Goal: Task Accomplishment & Management: Use online tool/utility

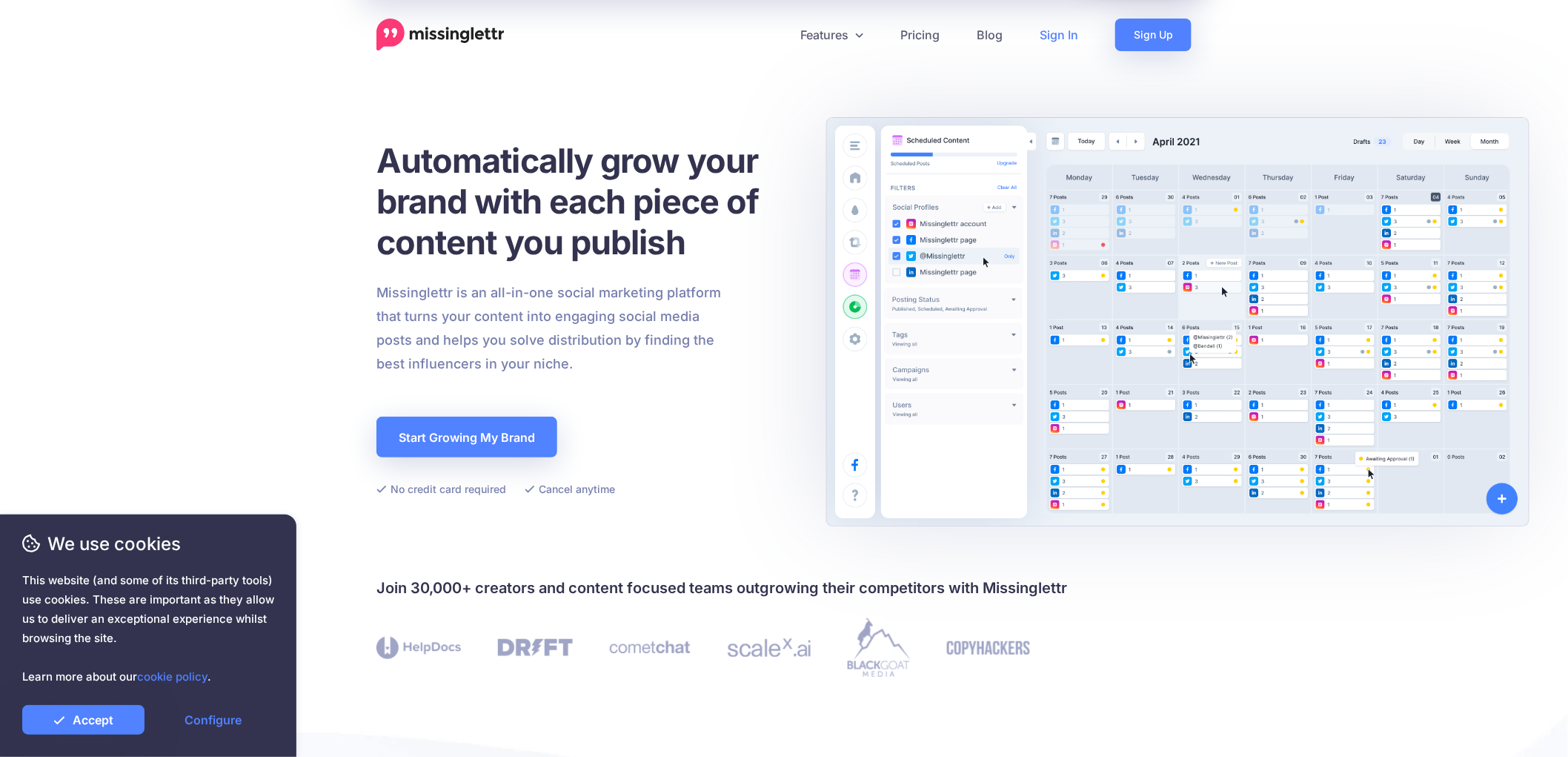
click at [1069, 33] on link "Sign In" at bounding box center [1059, 35] width 76 height 32
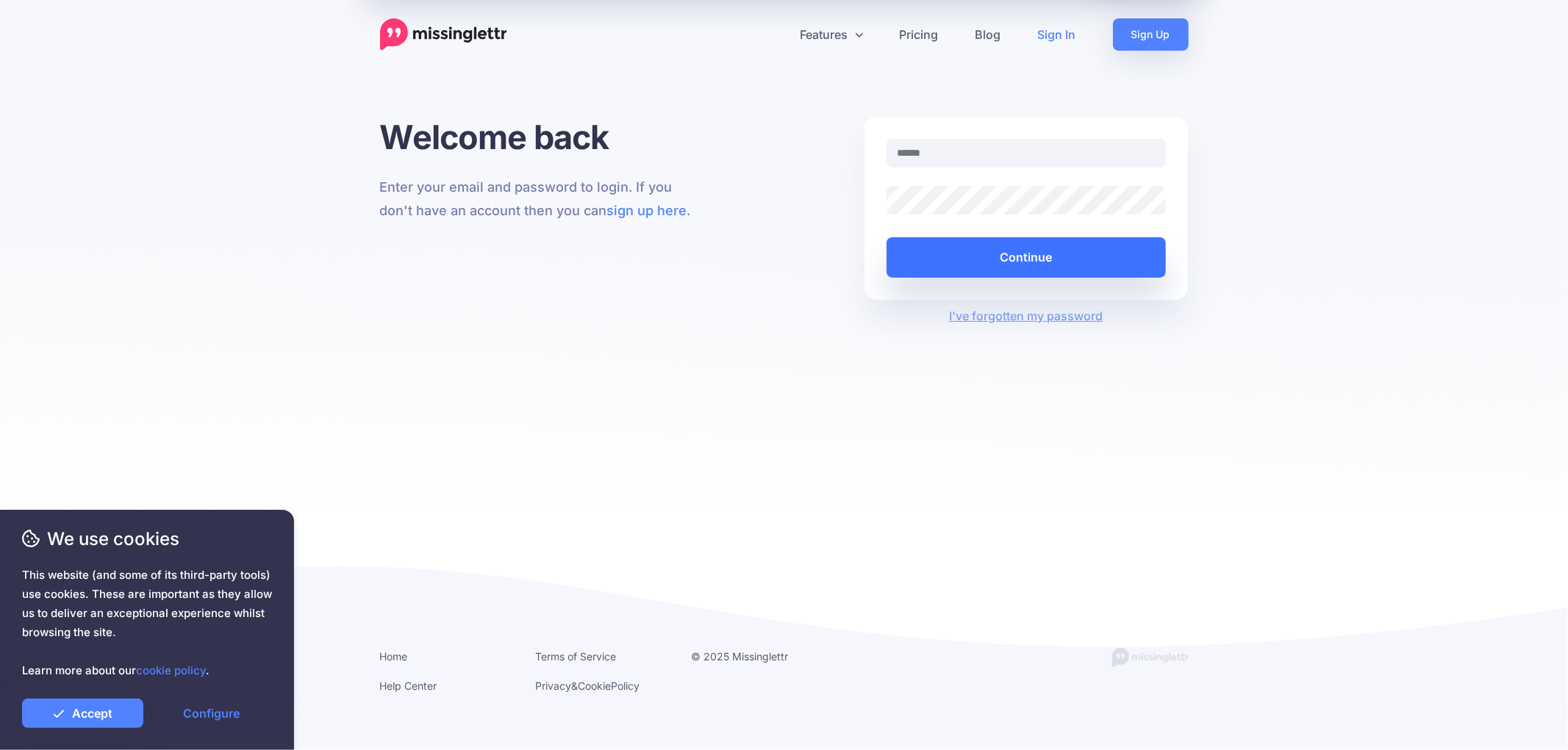
type input "**********"
click at [978, 248] on button "Continue" at bounding box center [1026, 257] width 280 height 40
click at [86, 720] on link "Accept" at bounding box center [83, 712] width 121 height 29
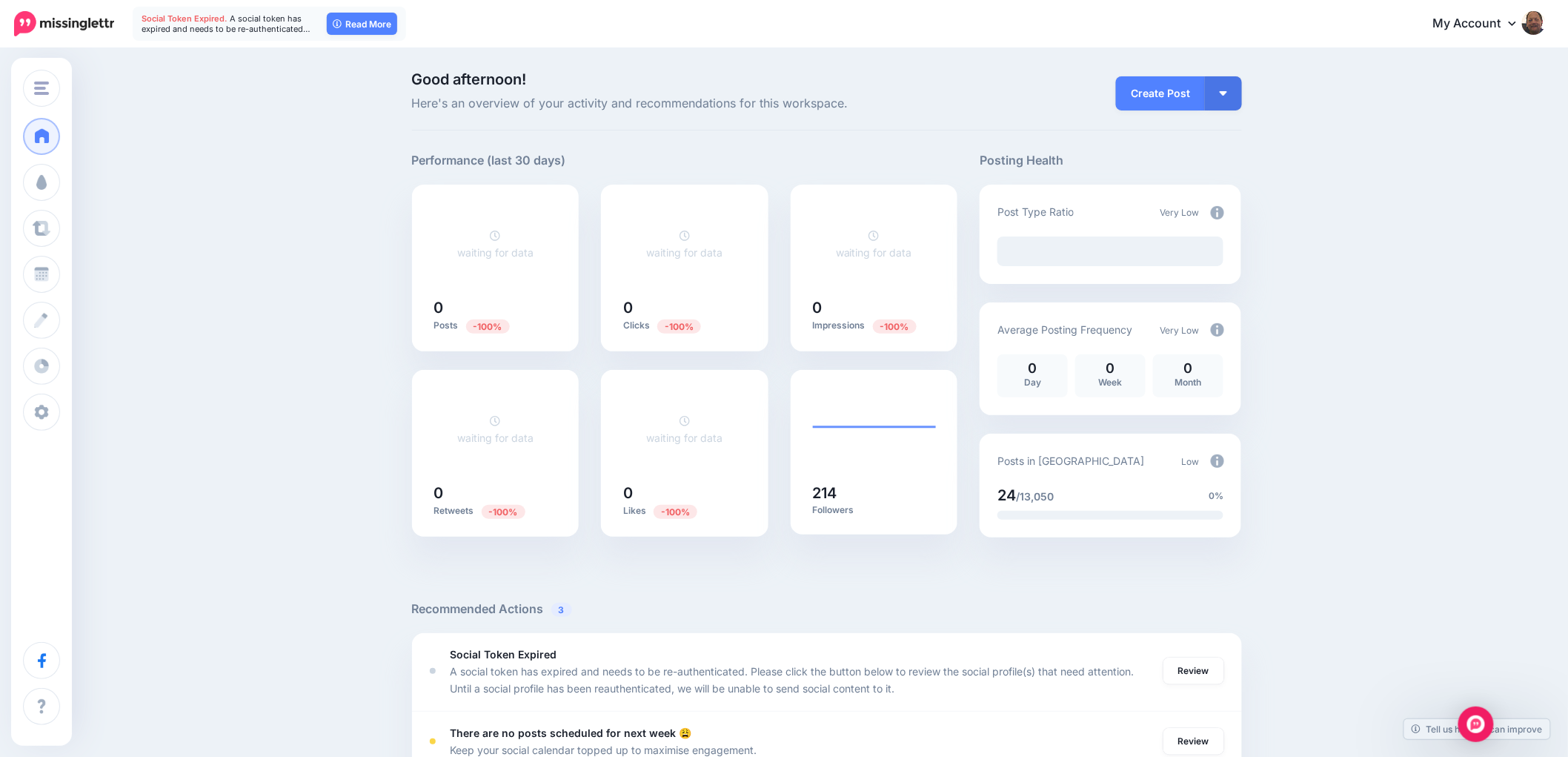
click at [204, 19] on span "Social Token Expired." at bounding box center [184, 18] width 86 height 10
click at [351, 19] on link "Read More" at bounding box center [362, 24] width 70 height 23
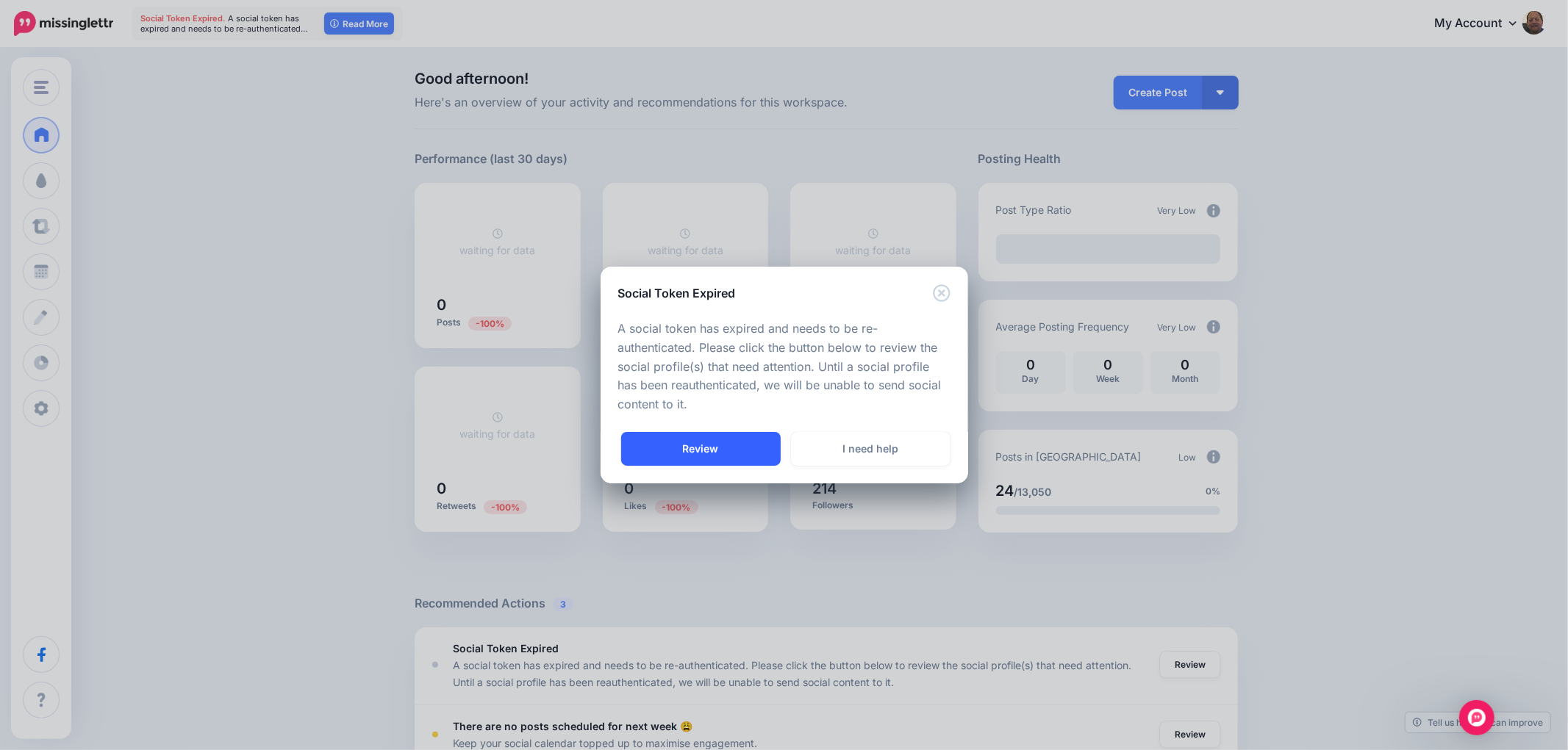
click at [726, 443] on link "Review" at bounding box center [701, 449] width 159 height 34
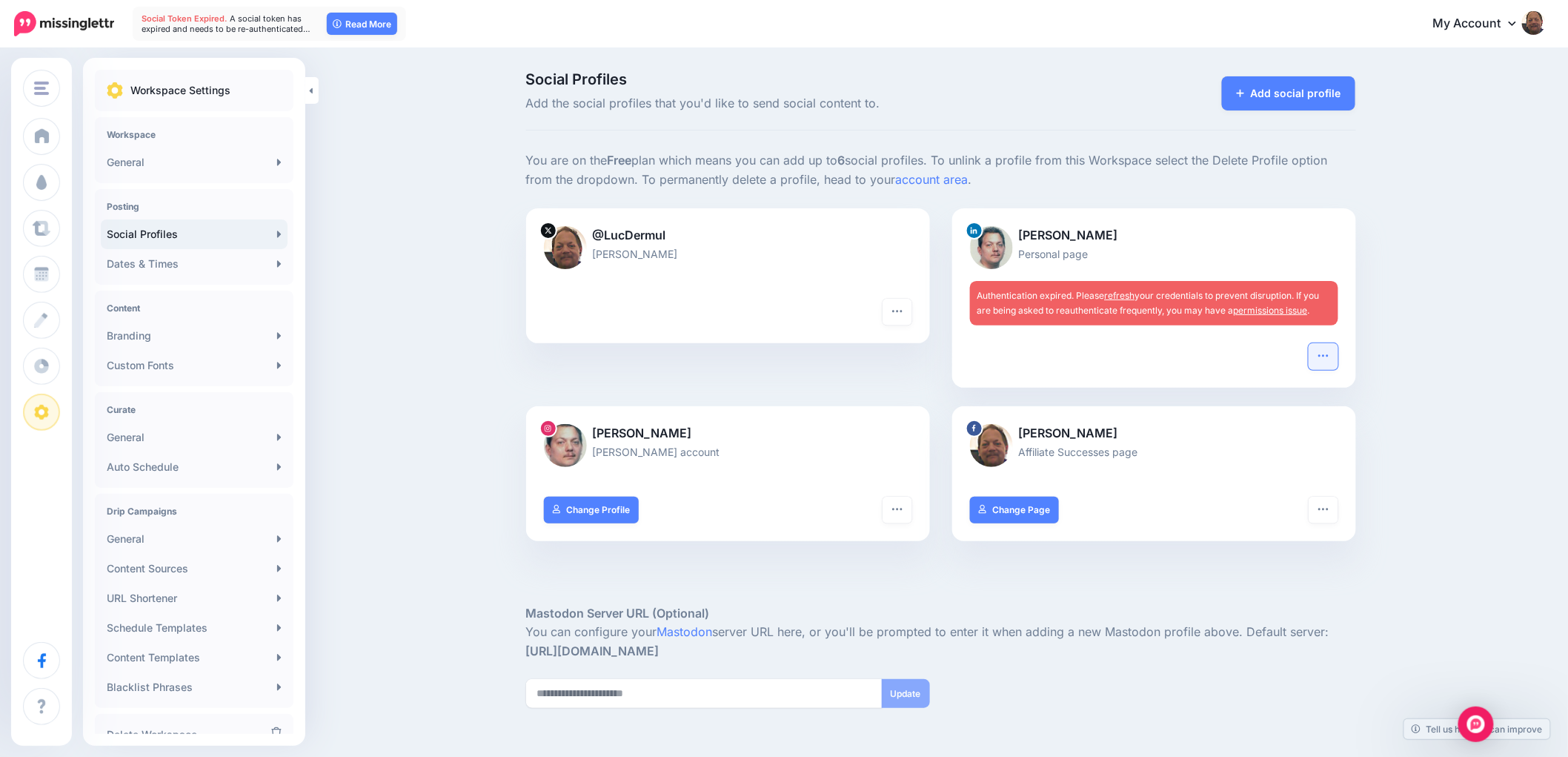
click at [1330, 359] on icon "button" at bounding box center [1324, 356] width 12 height 12
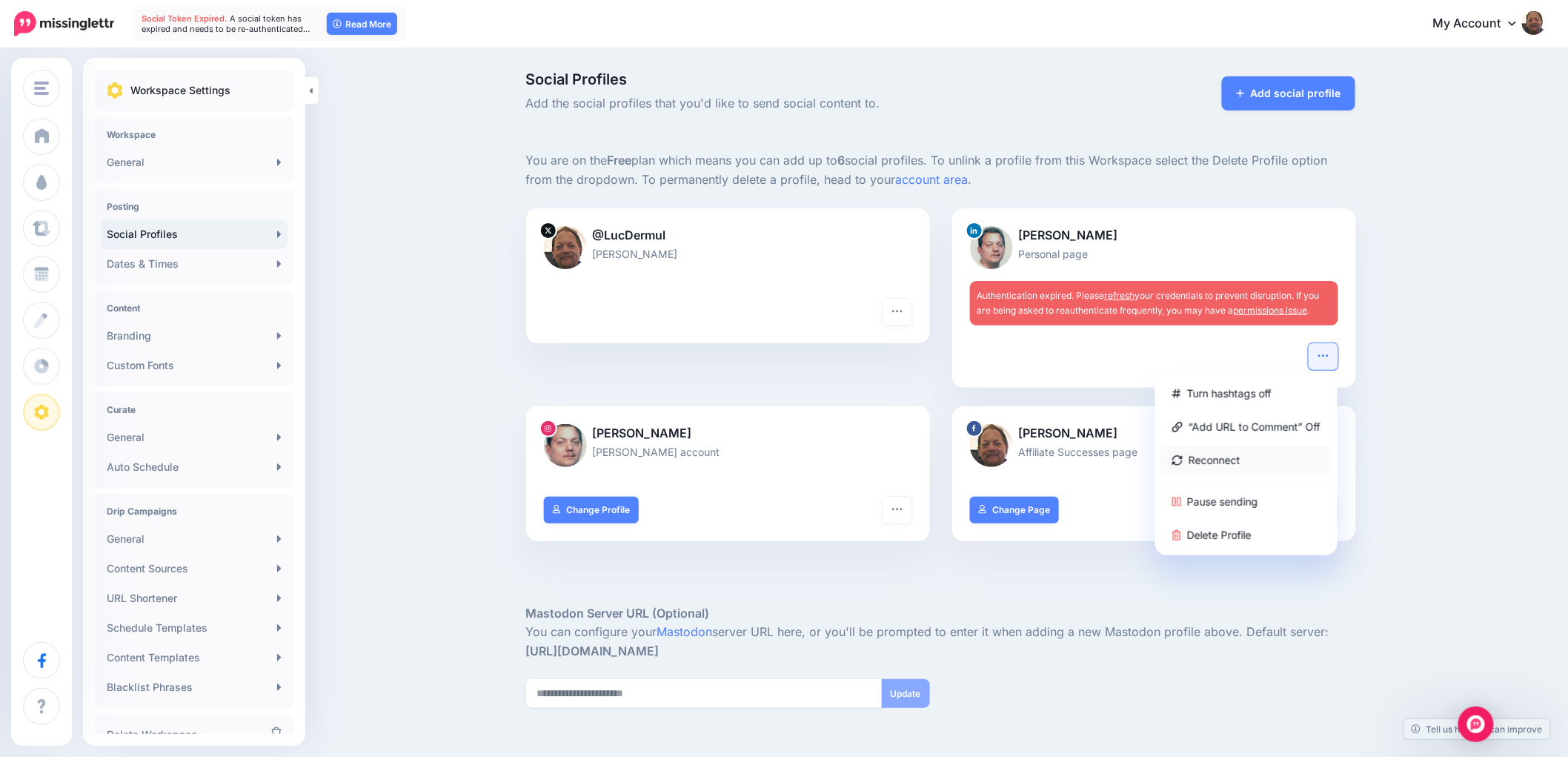
click at [1247, 458] on link "Reconnect" at bounding box center [1246, 460] width 170 height 29
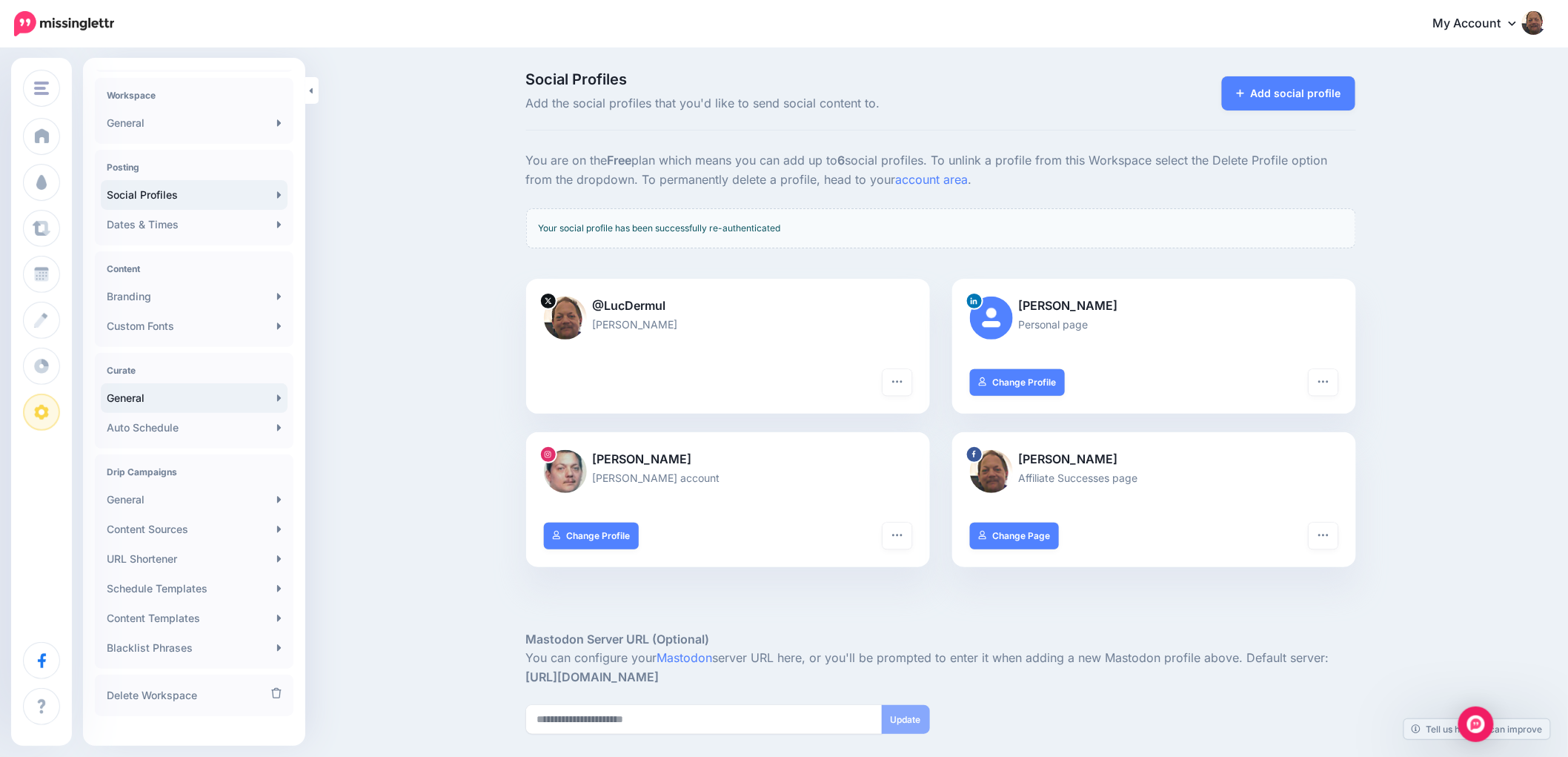
scroll to position [57, 0]
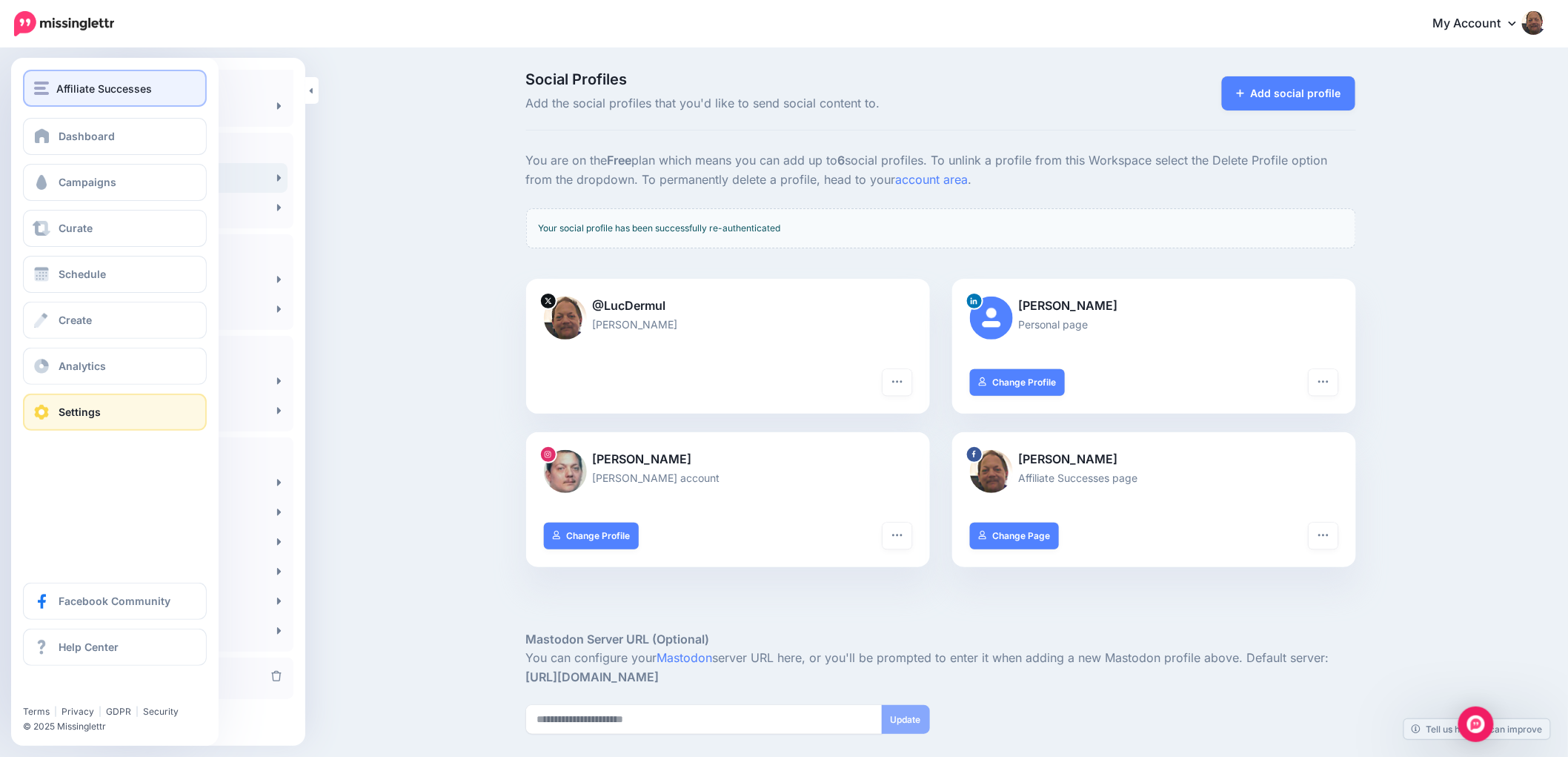
click at [70, 80] on span "Affiliate Successes" at bounding box center [104, 89] width 96 height 17
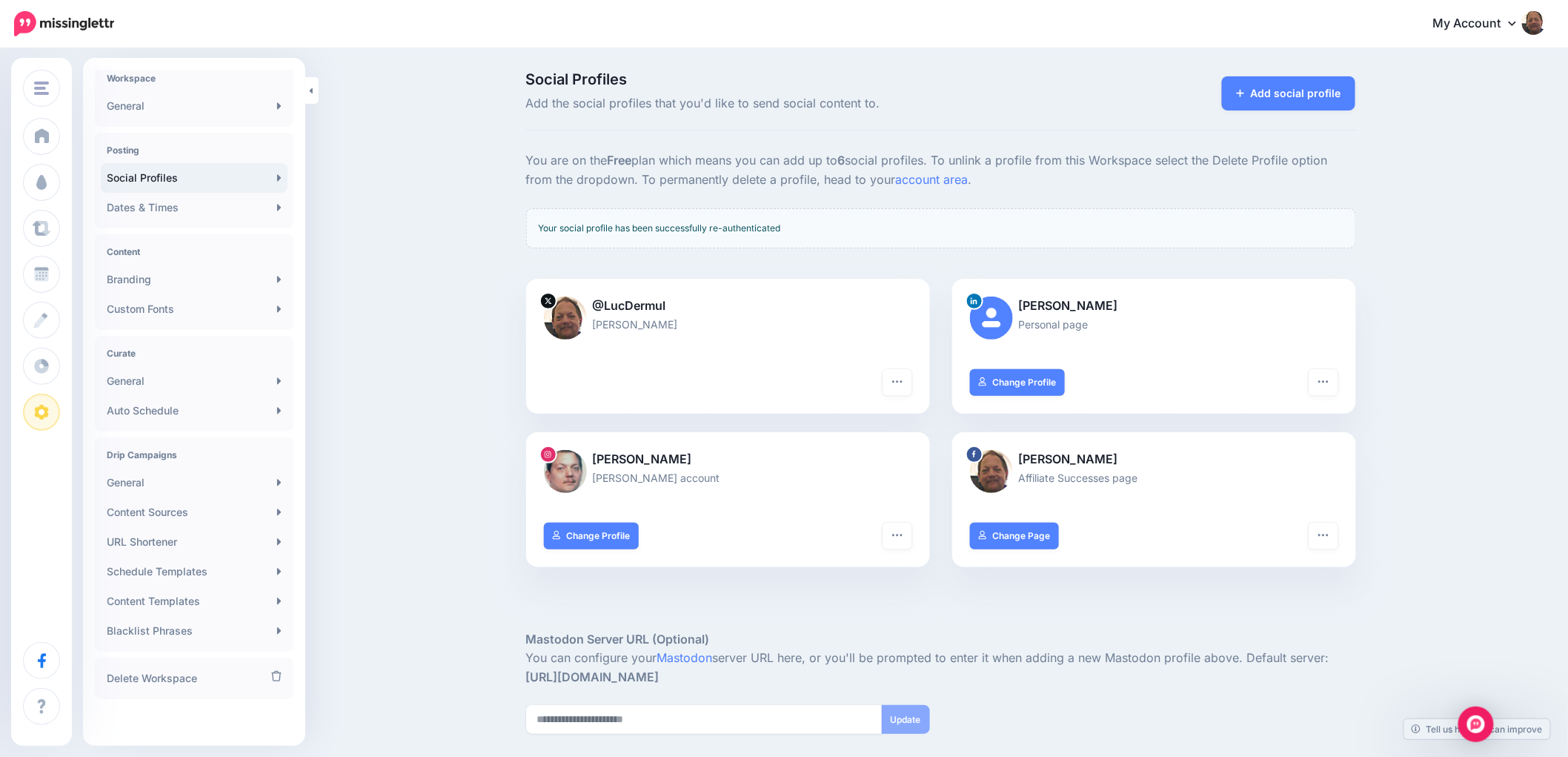
click at [523, 100] on div "Social Profiles Add the social profiles that you'd like to send social content …" at bounding box center [799, 93] width 568 height 42
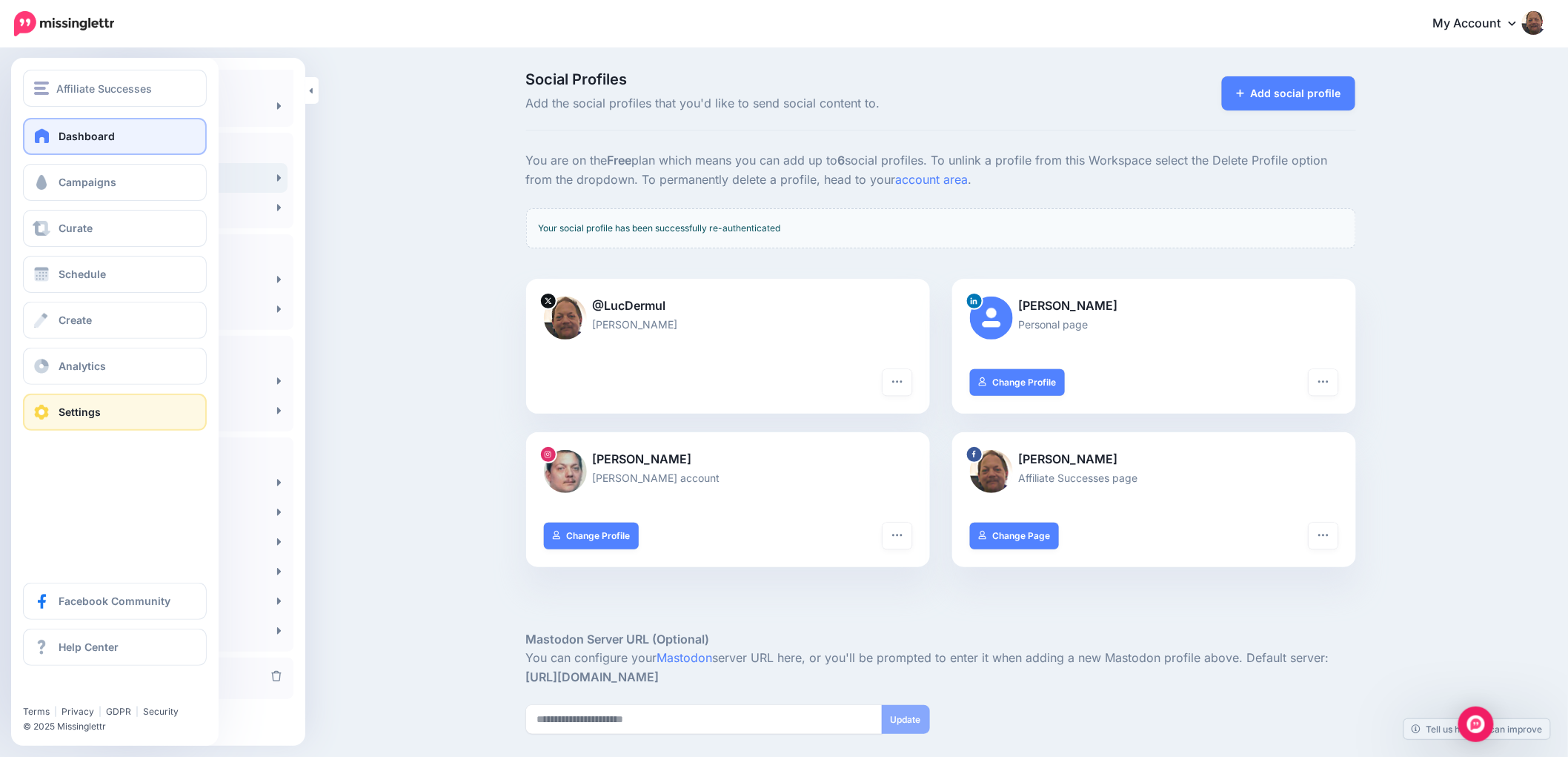
click at [101, 133] on span "Dashboard" at bounding box center [87, 135] width 57 height 12
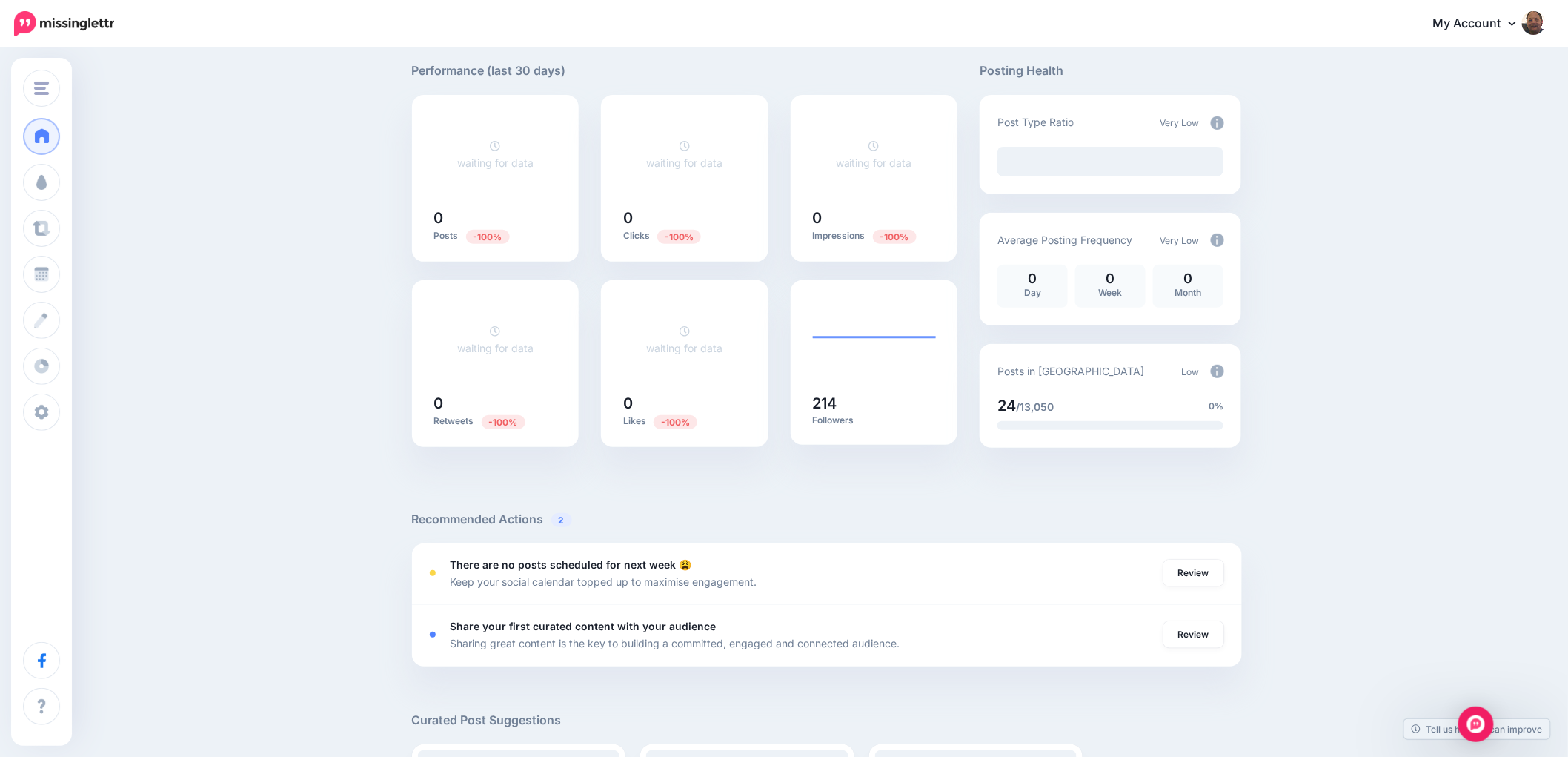
scroll to position [82, 0]
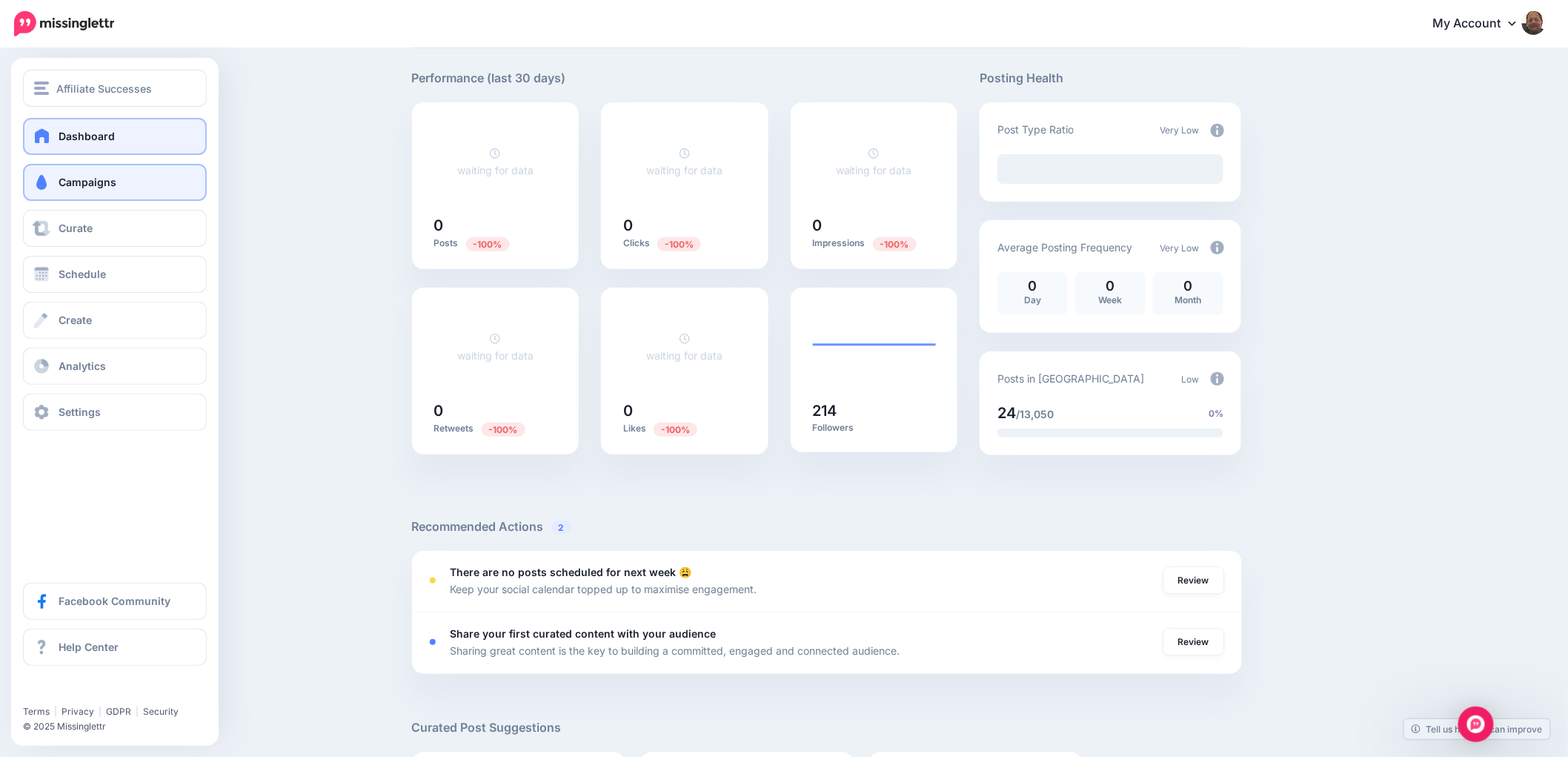
click at [77, 173] on link "Campaigns" at bounding box center [114, 182] width 183 height 37
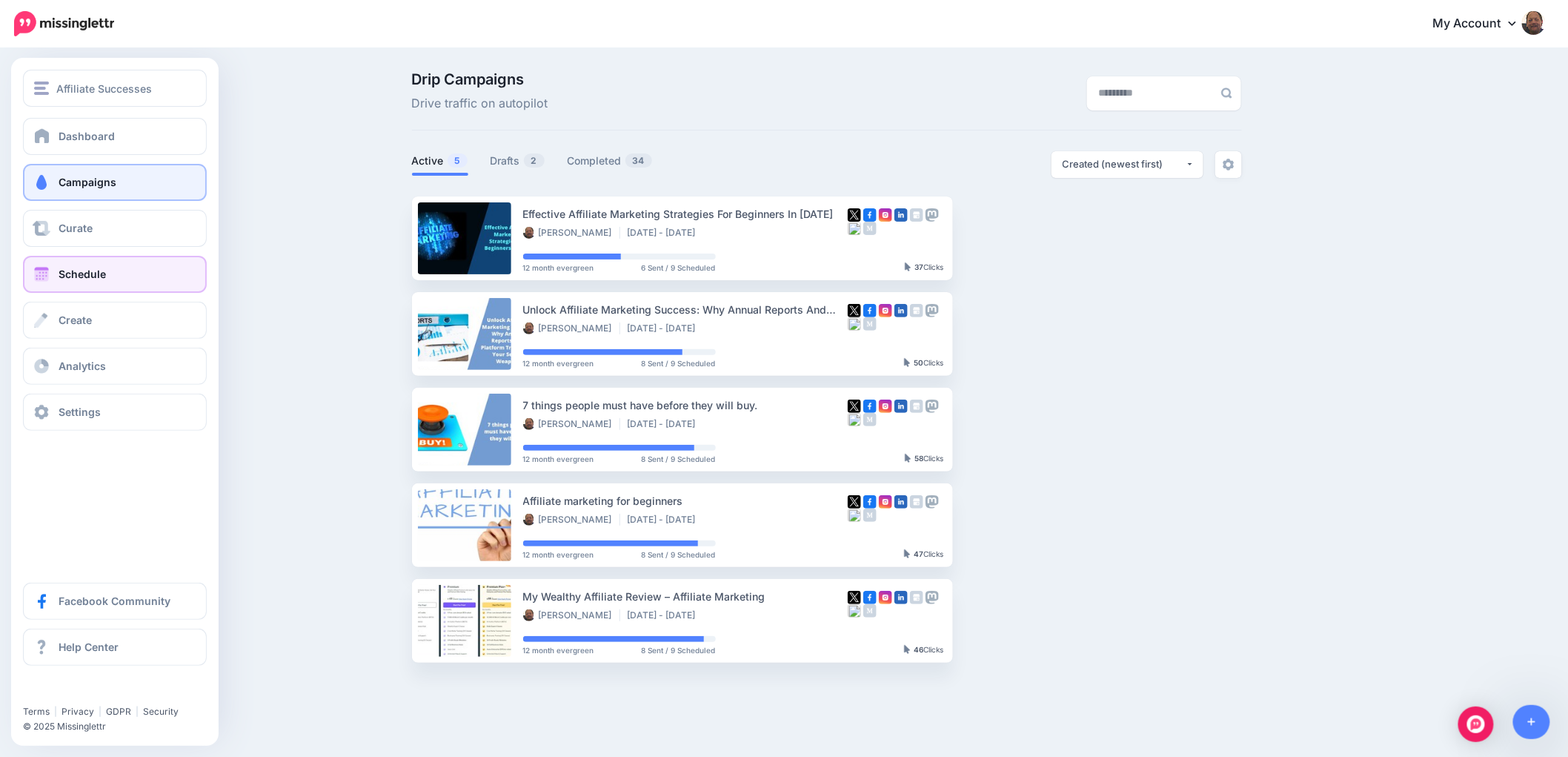
click at [129, 272] on link "Schedule" at bounding box center [114, 273] width 183 height 37
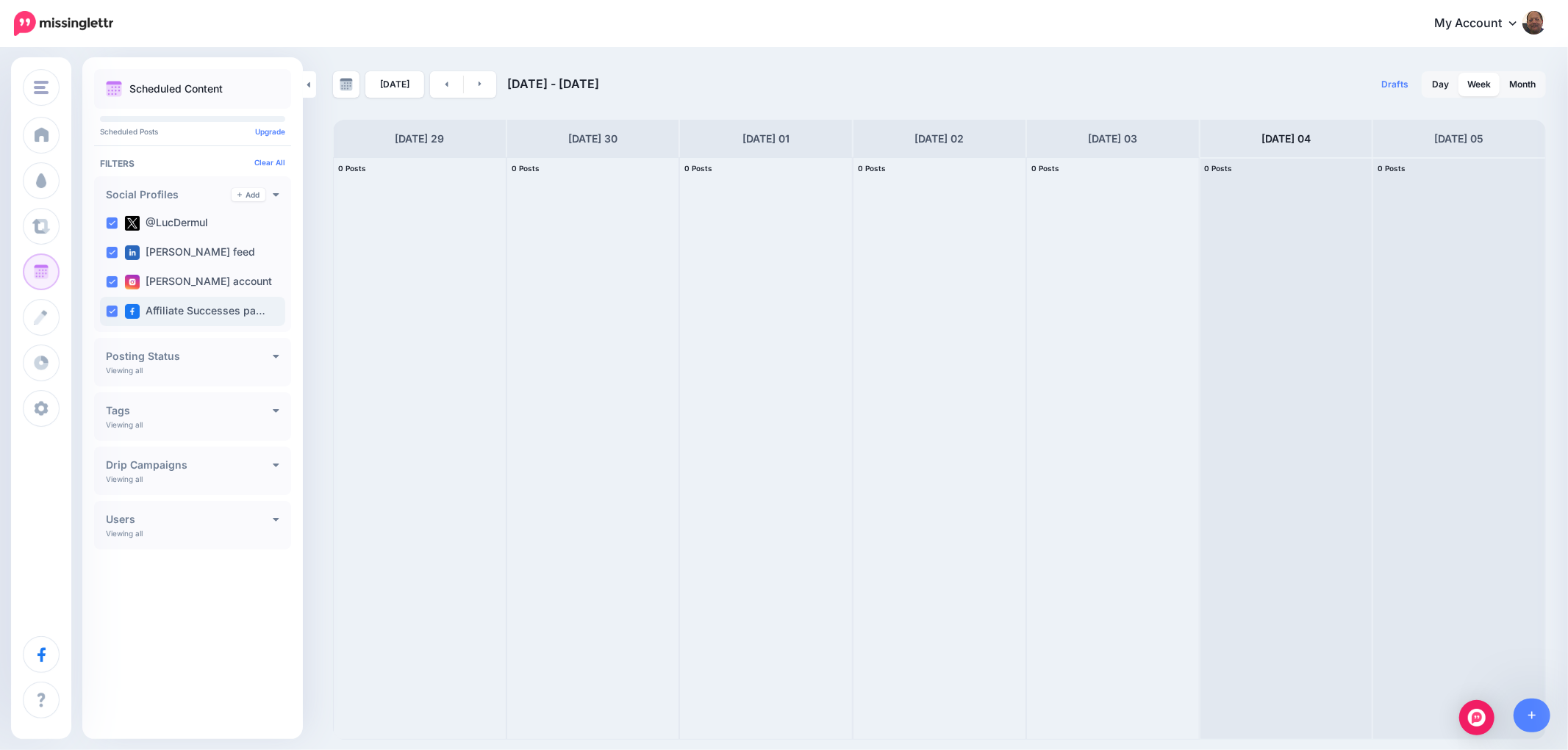
click at [111, 314] on ins at bounding box center [112, 311] width 12 height 12
click at [109, 282] on ins at bounding box center [112, 282] width 12 height 12
click at [109, 253] on ins at bounding box center [112, 252] width 12 height 12
click at [115, 310] on ins at bounding box center [112, 311] width 12 height 12
click at [478, 82] on link at bounding box center [480, 84] width 33 height 26
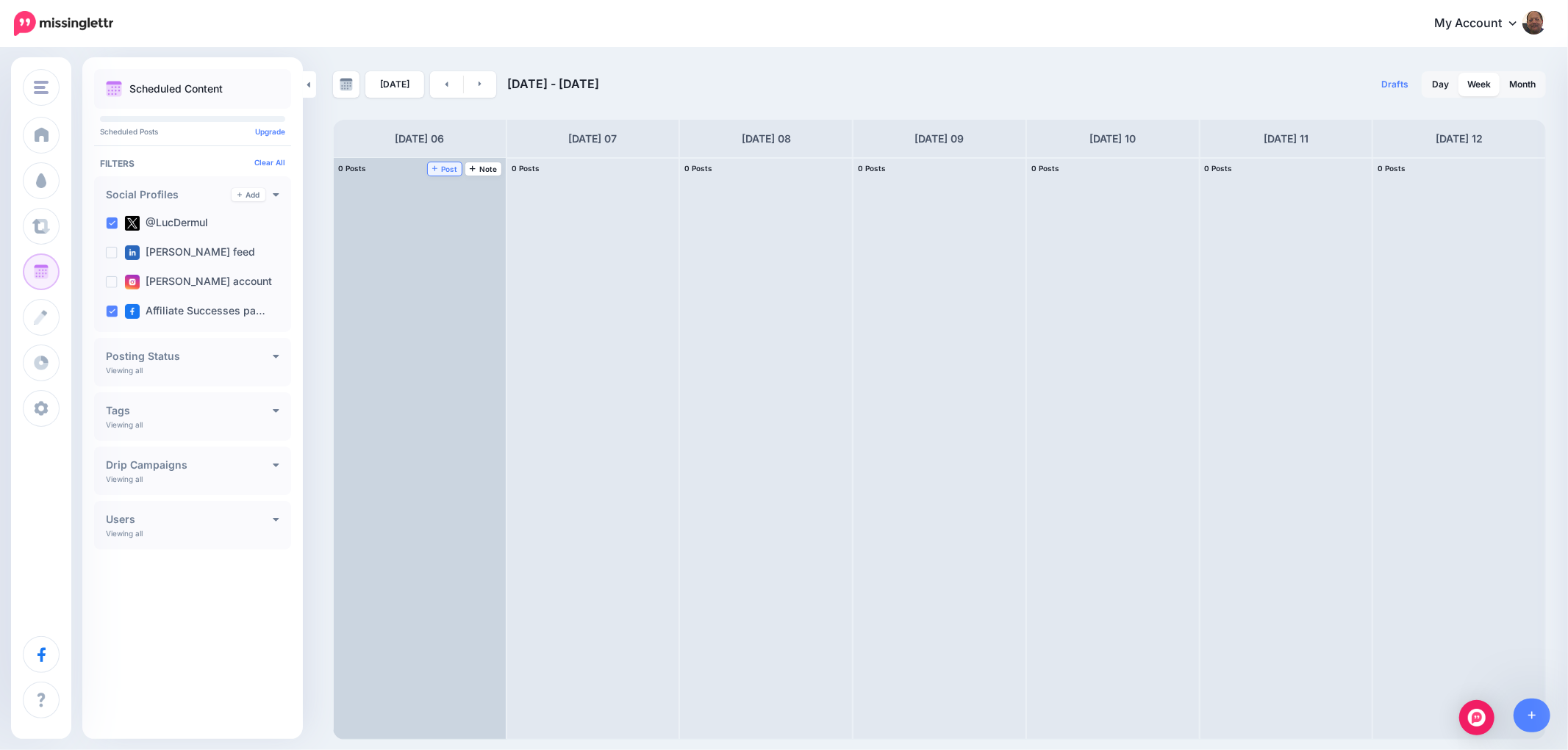
click at [435, 165] on icon at bounding box center [435, 169] width 6 height 8
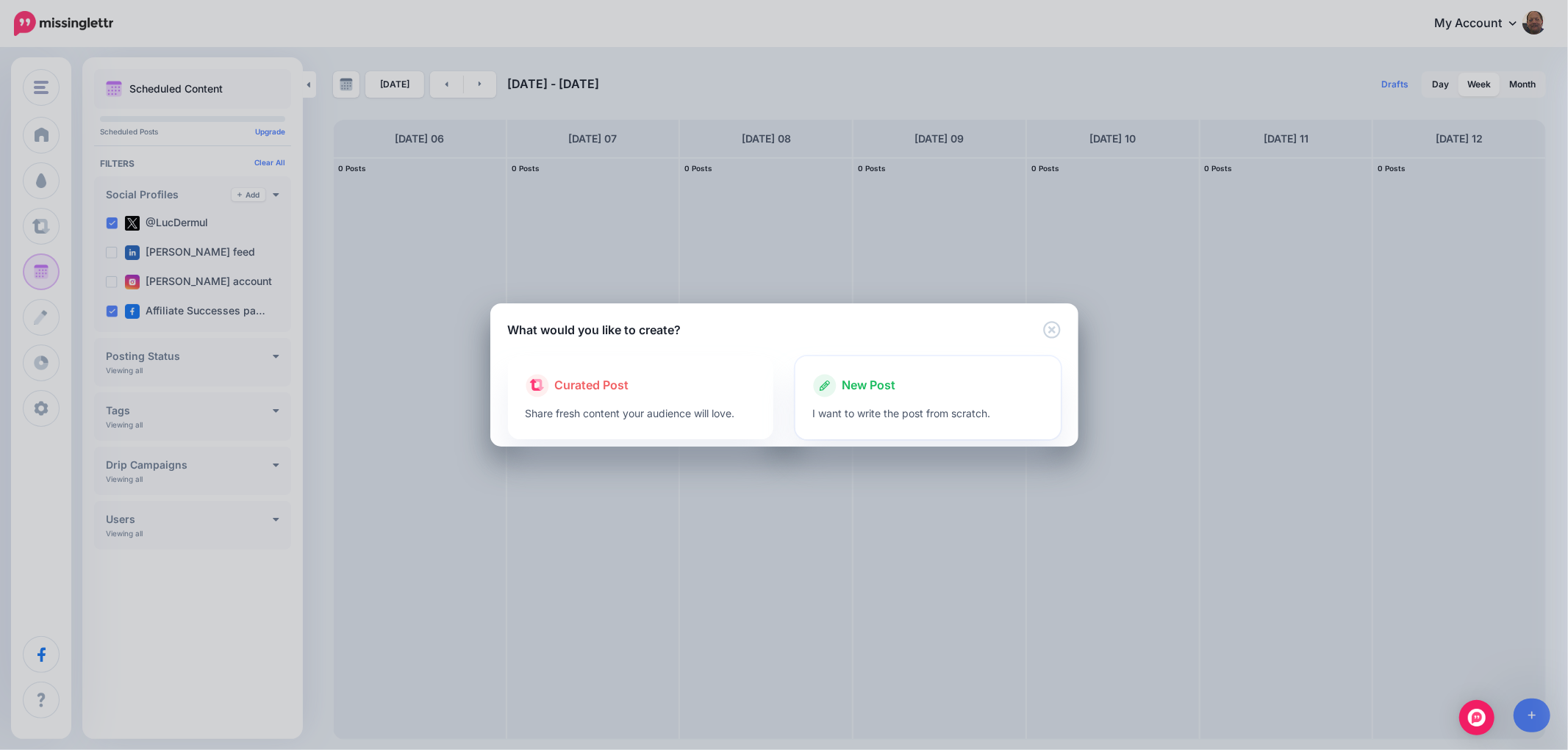
click at [865, 406] on p "I want to write the post from scratch." at bounding box center [927, 413] width 230 height 17
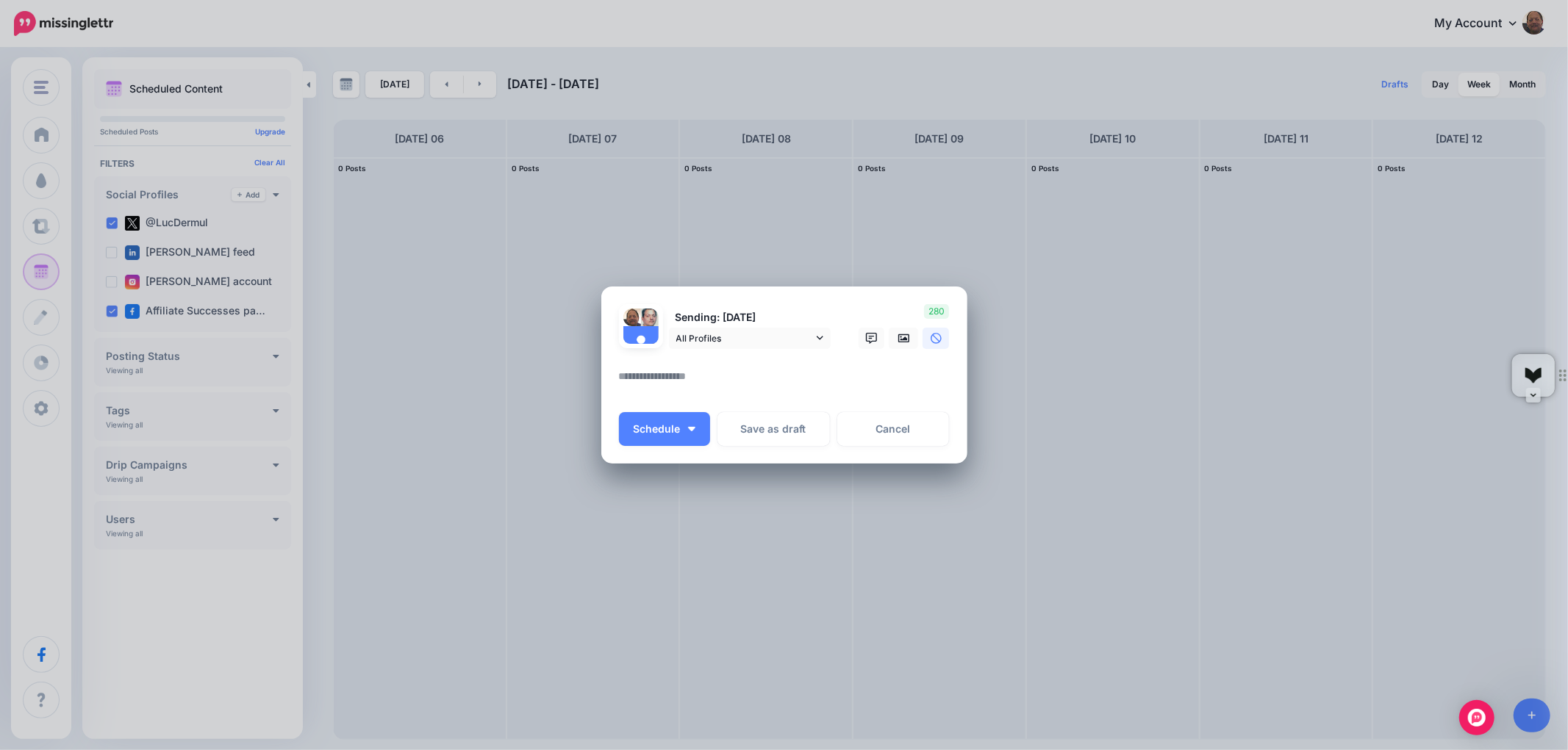
paste textarea "**********"
click at [630, 388] on textarea "**********" at bounding box center [788, 382] width 339 height 29
click at [910, 371] on textarea "**********" at bounding box center [788, 382] width 339 height 29
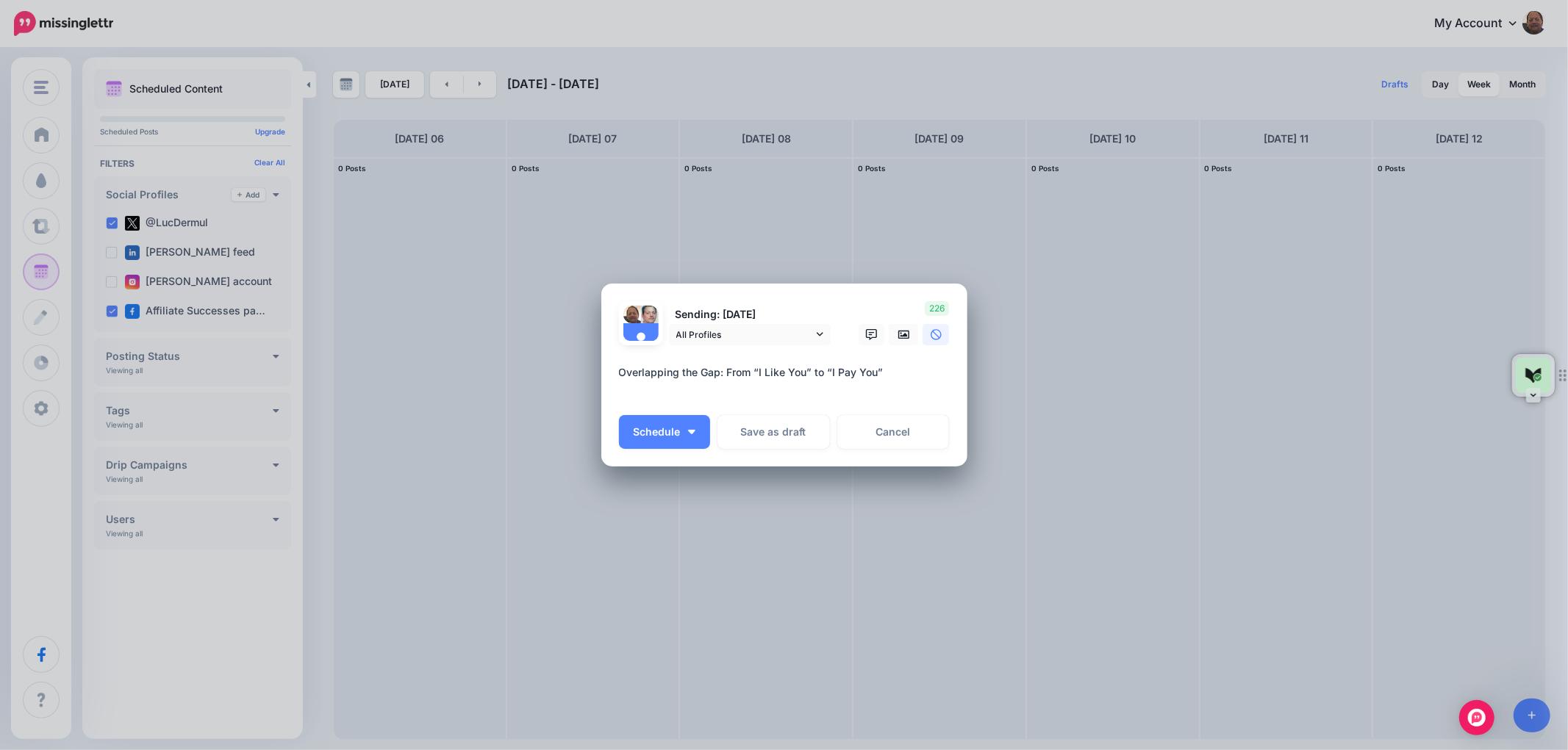
paste textarea "**********"
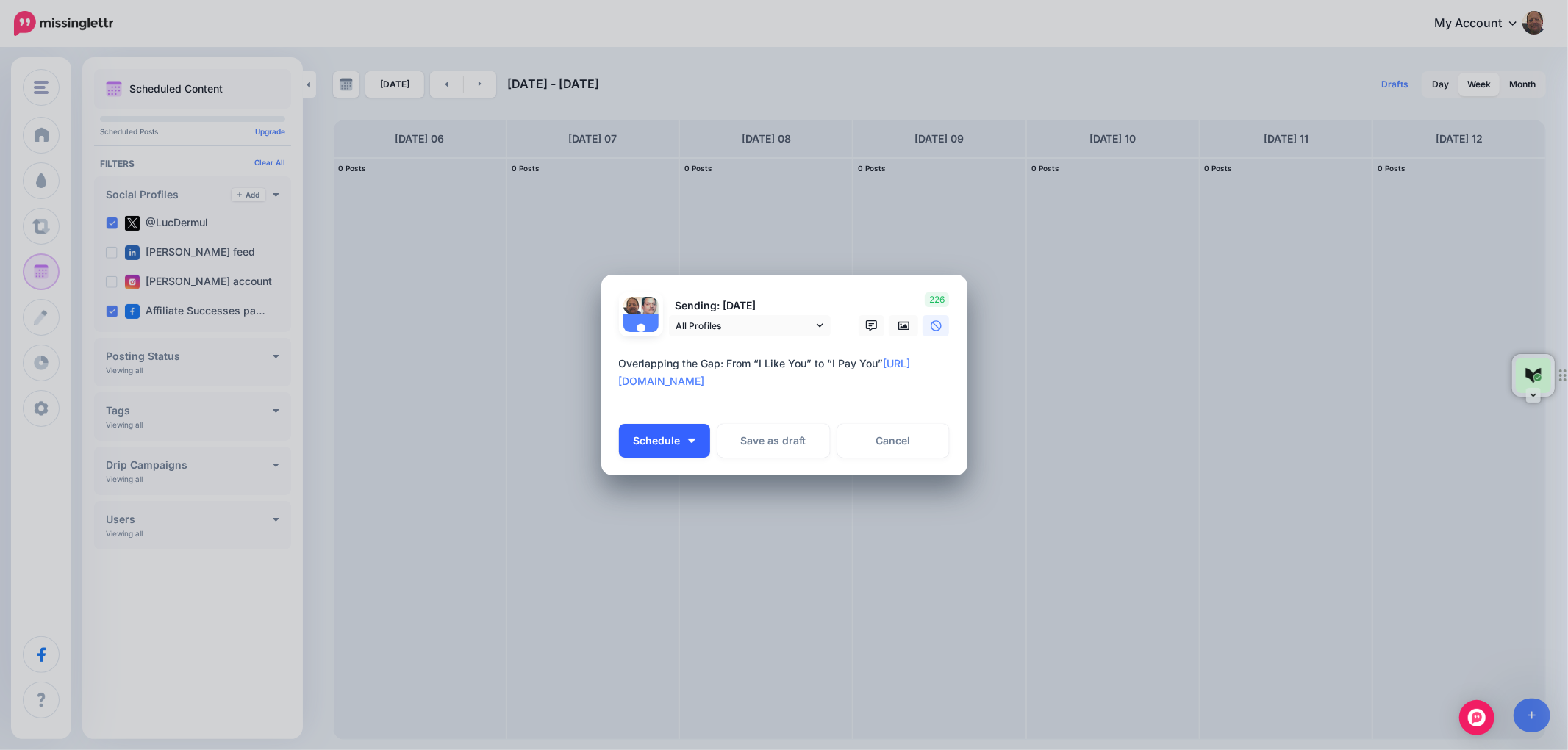
type textarea "**********"
click at [655, 437] on span "Schedule" at bounding box center [657, 441] width 47 height 10
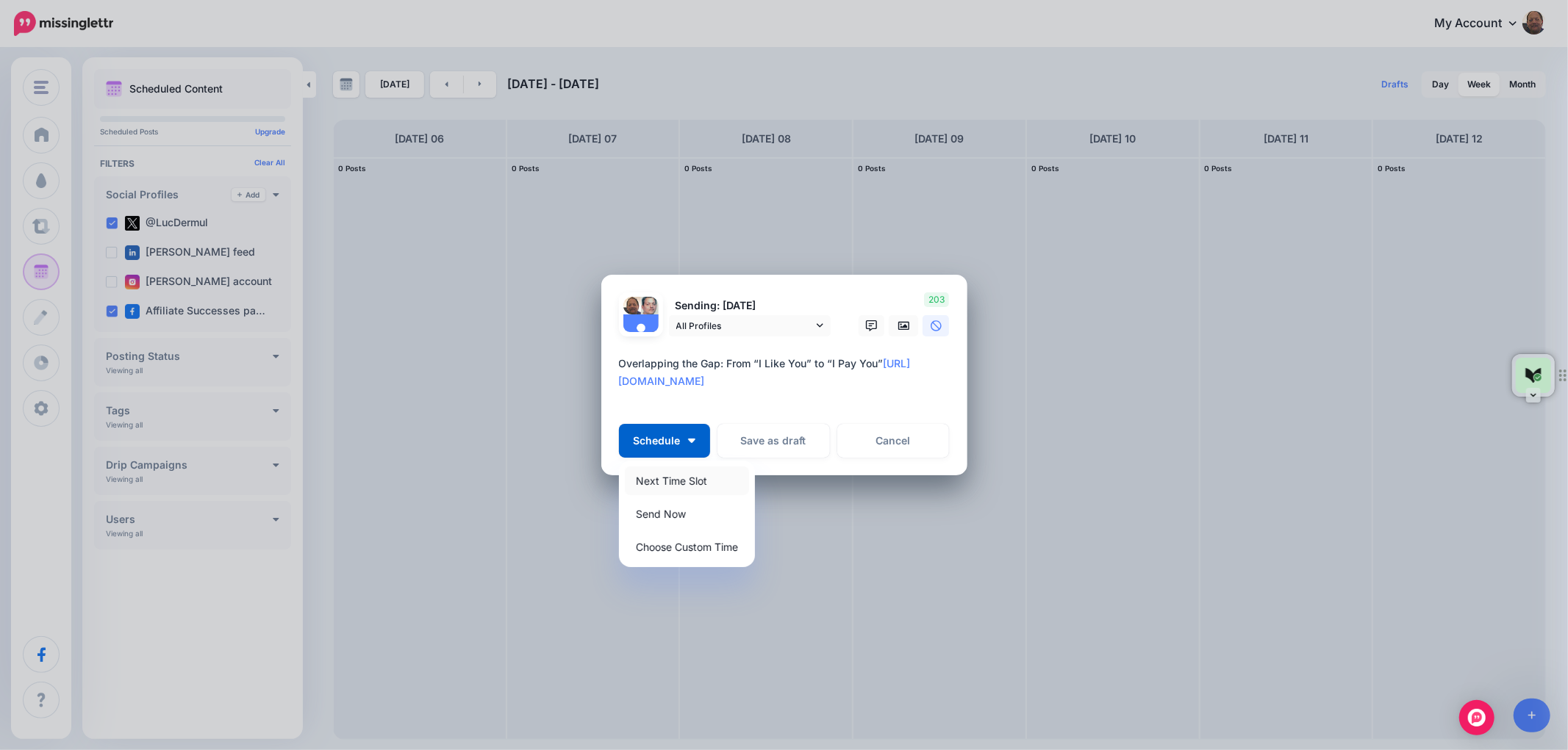
click at [655, 484] on link "Next Time Slot" at bounding box center [686, 481] width 124 height 29
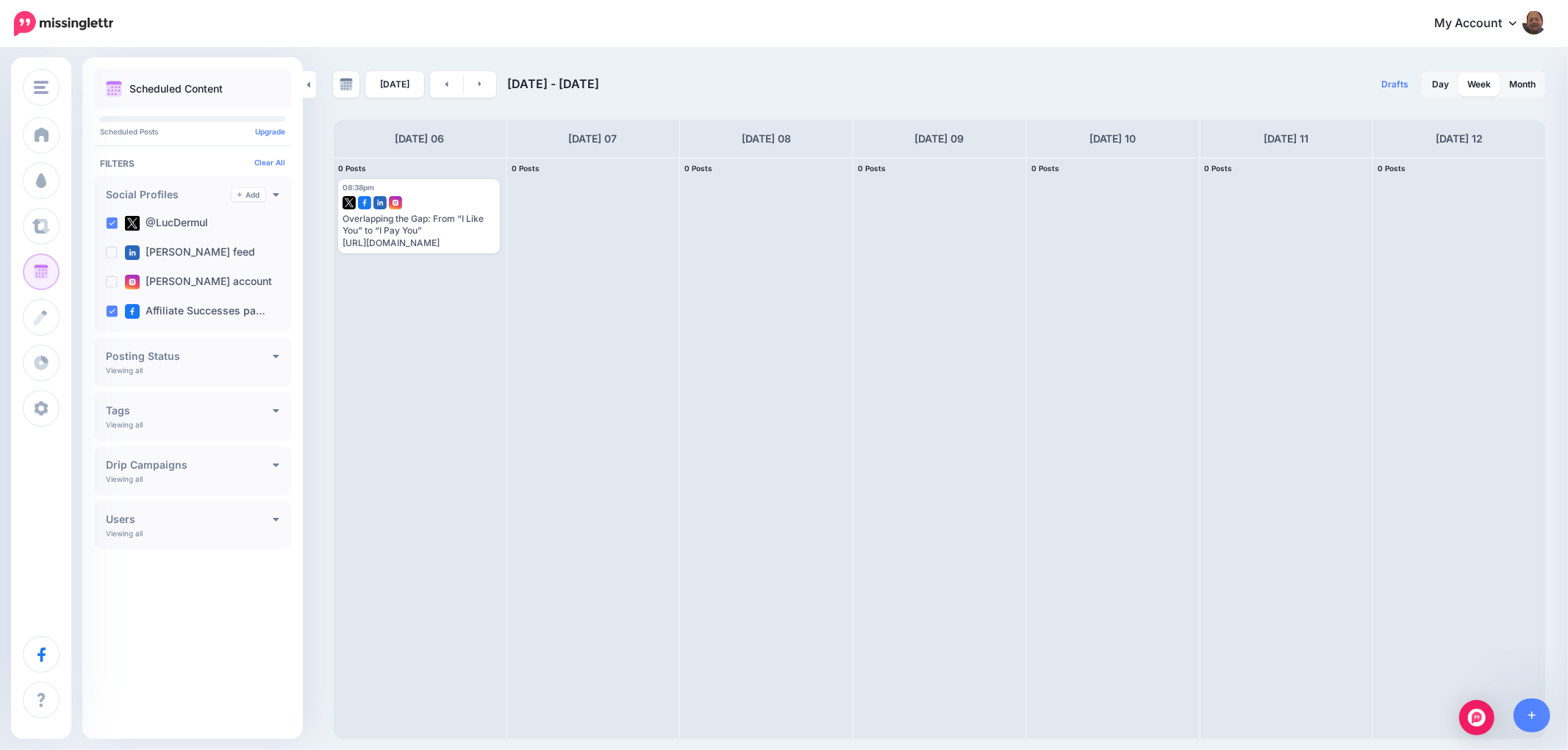
click at [1517, 16] on link "My Account" at bounding box center [1482, 23] width 127 height 36
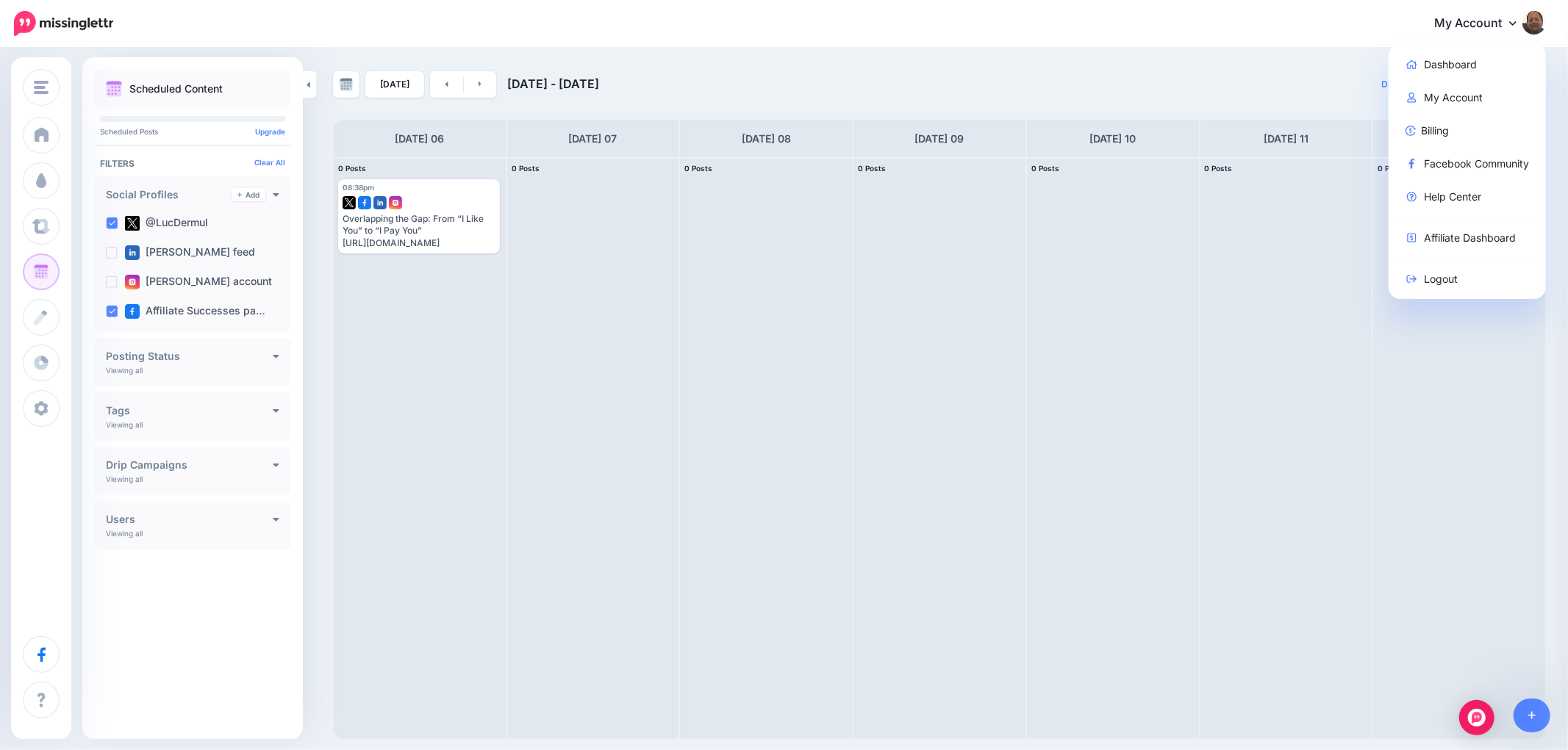
click at [120, 86] on img at bounding box center [113, 88] width 16 height 16
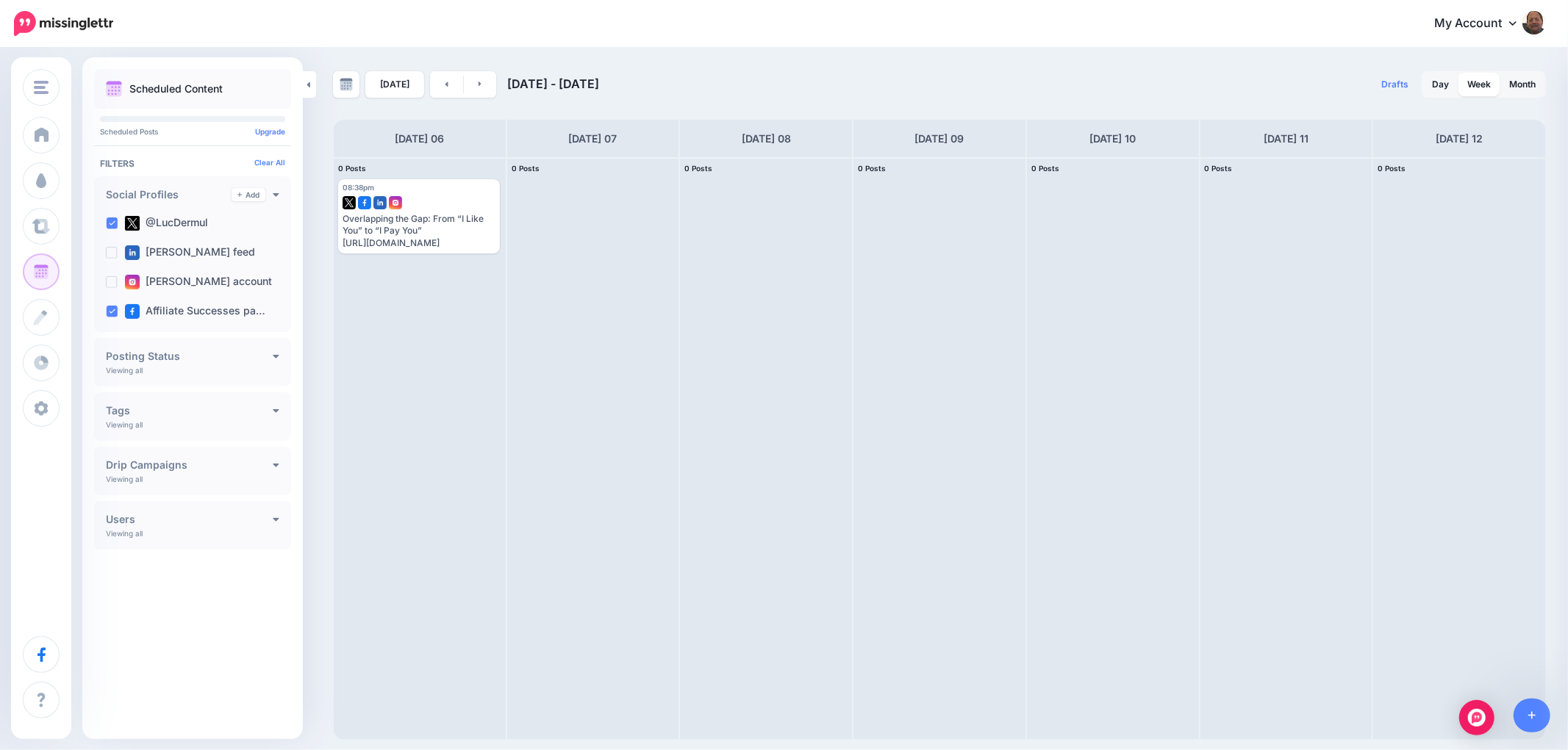
click at [1511, 25] on icon at bounding box center [1513, 22] width 8 height 12
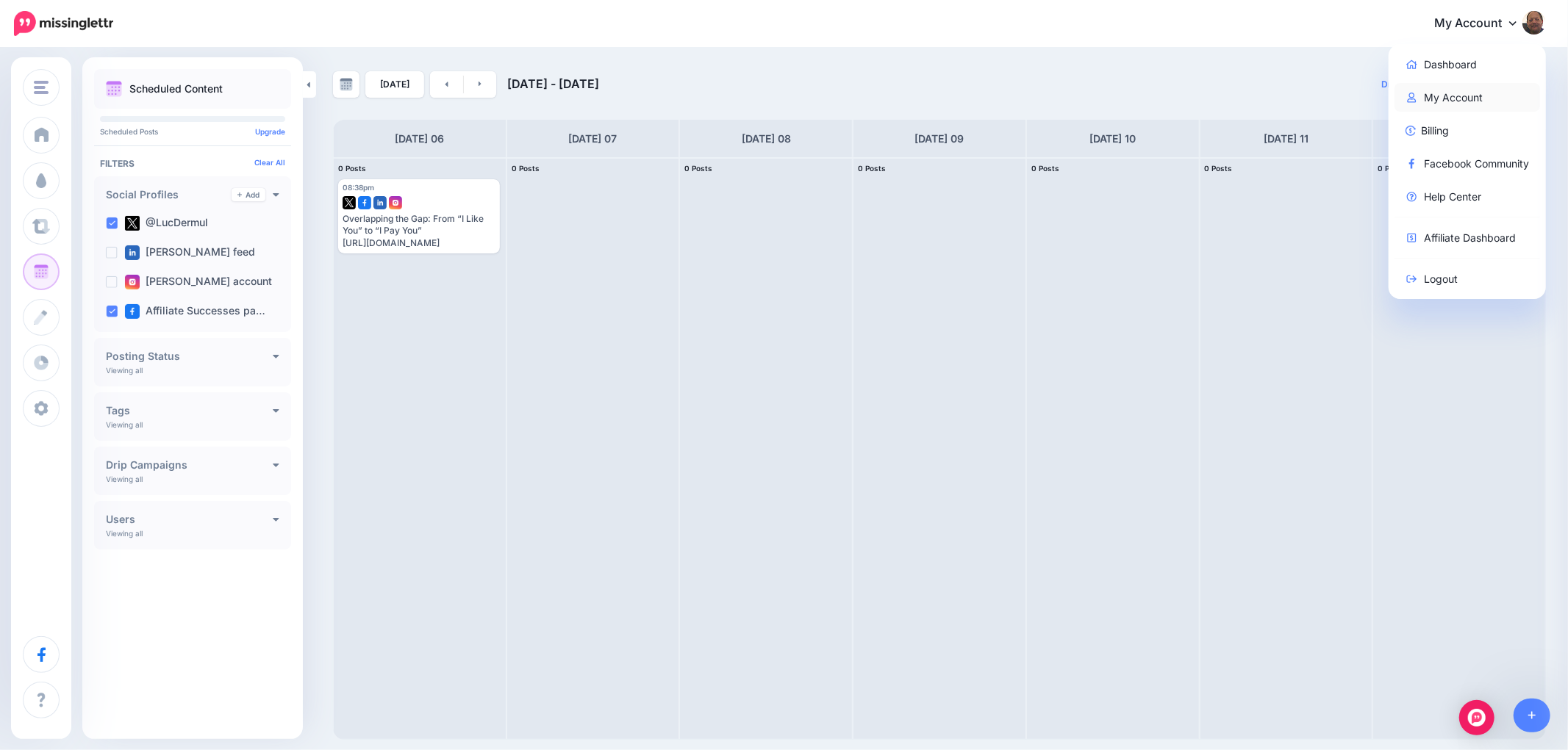
click at [1450, 94] on link "My Account" at bounding box center [1468, 98] width 146 height 29
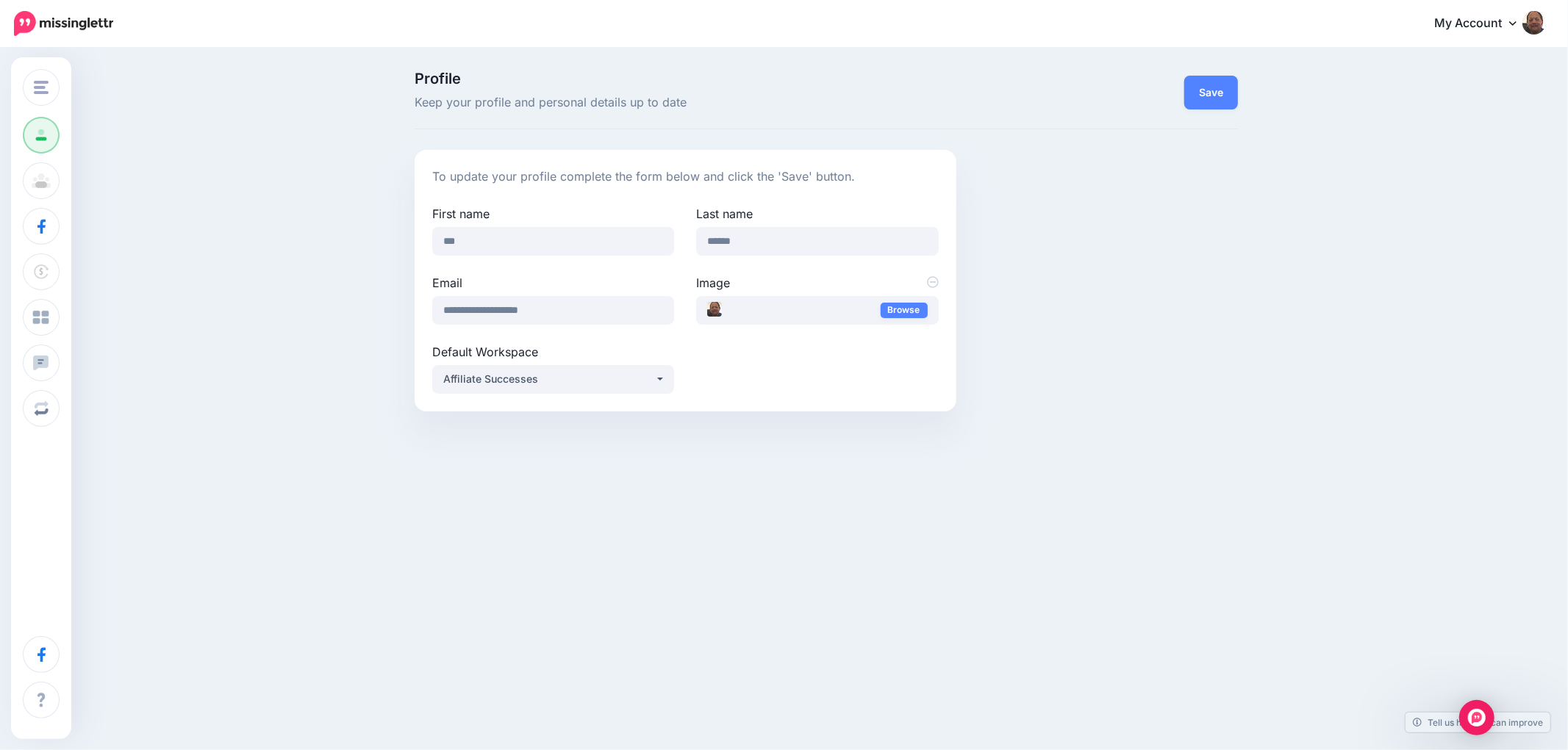
click at [1500, 25] on link "My Account" at bounding box center [1482, 23] width 127 height 36
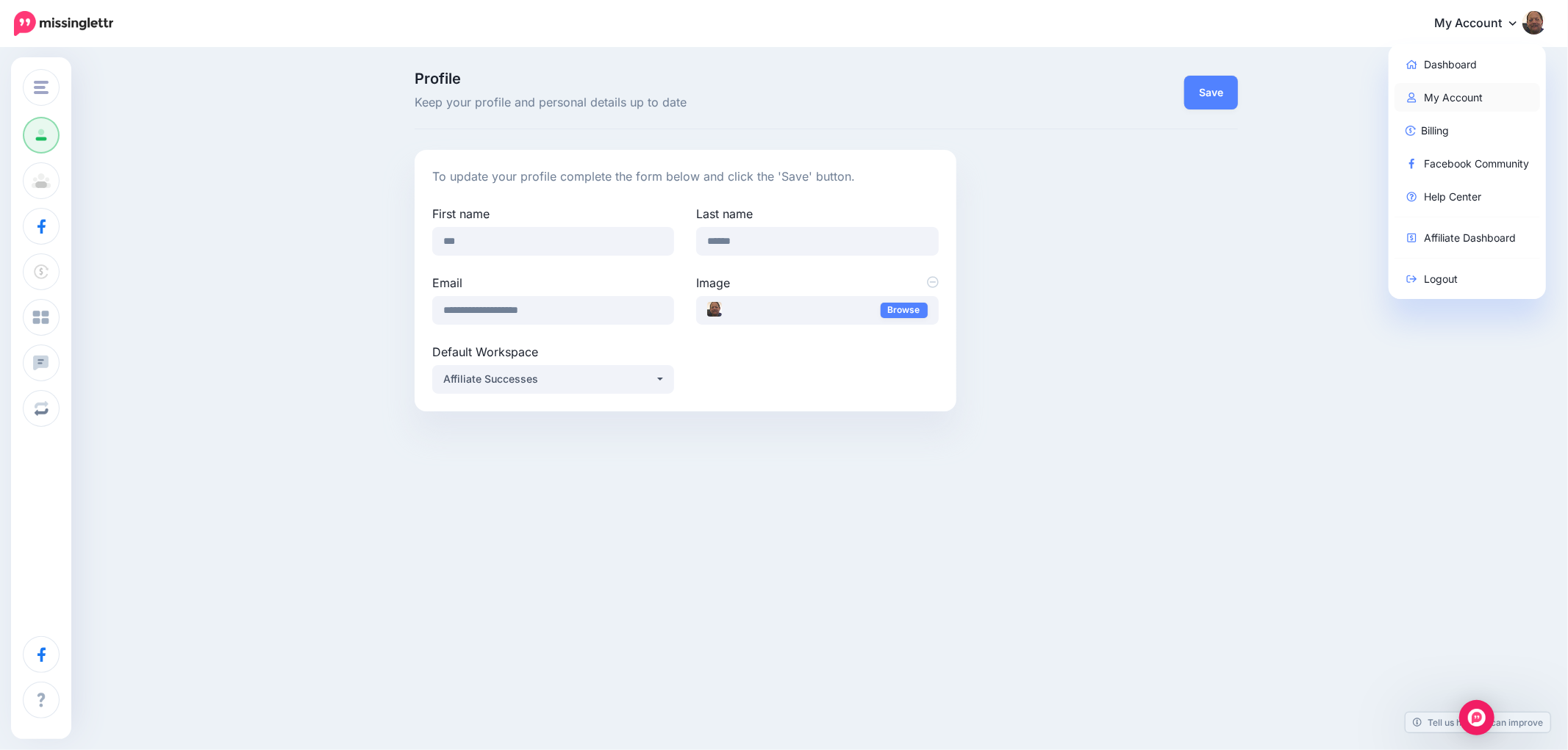
click at [1433, 90] on link "My Account" at bounding box center [1468, 98] width 146 height 29
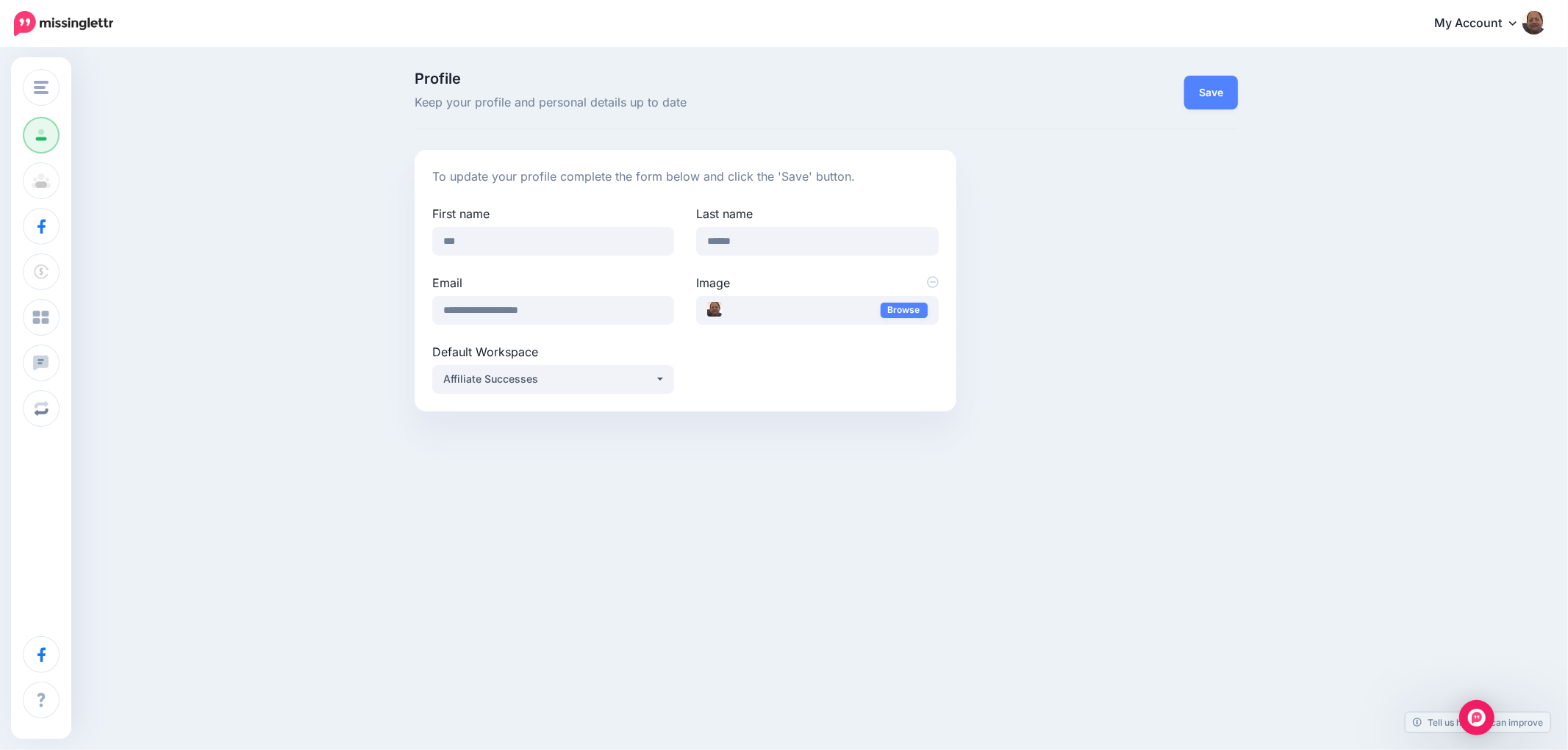
click at [77, 30] on img at bounding box center [64, 23] width 99 height 25
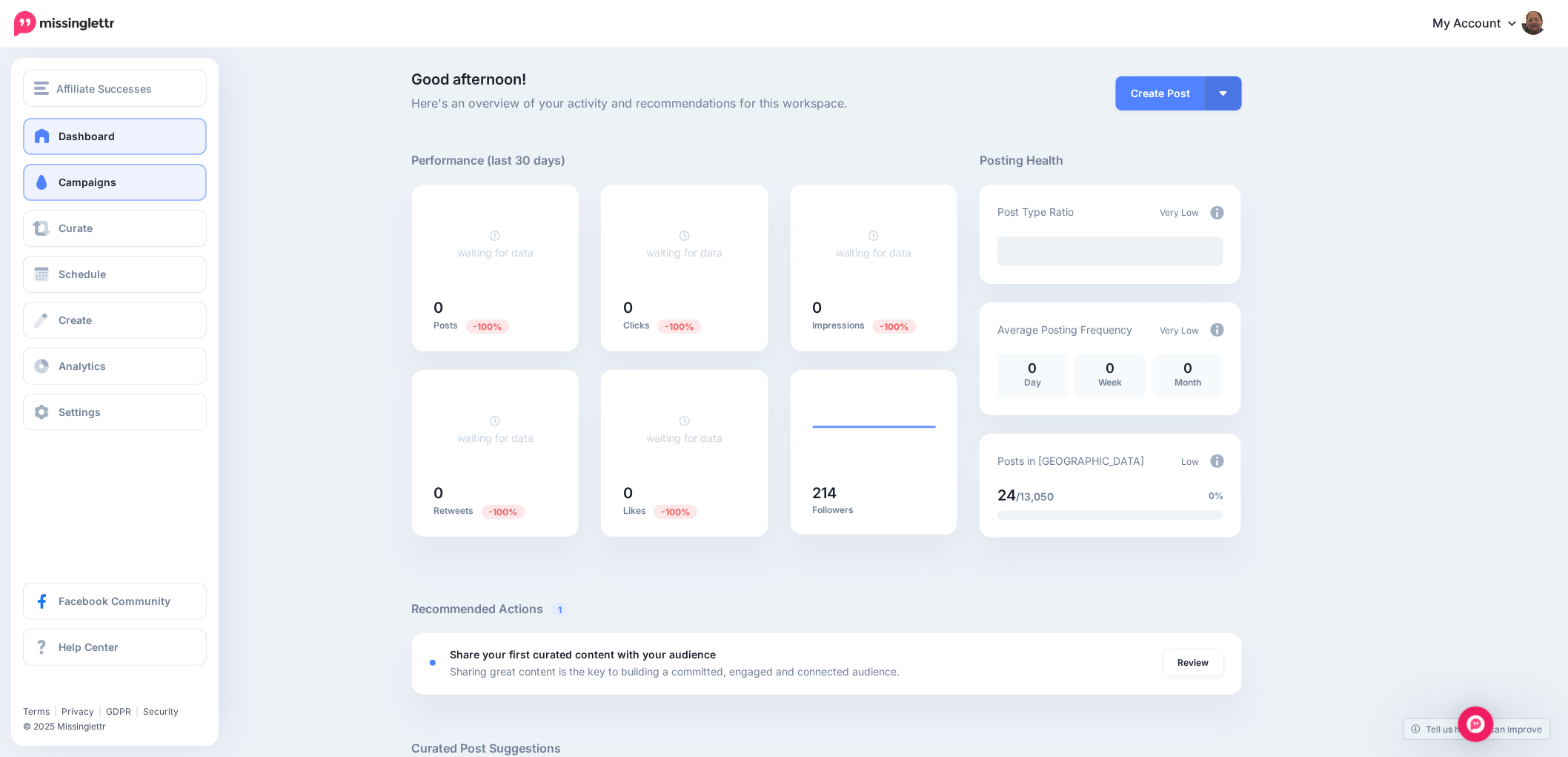
click at [108, 187] on span "Campaigns" at bounding box center [87, 182] width 58 height 12
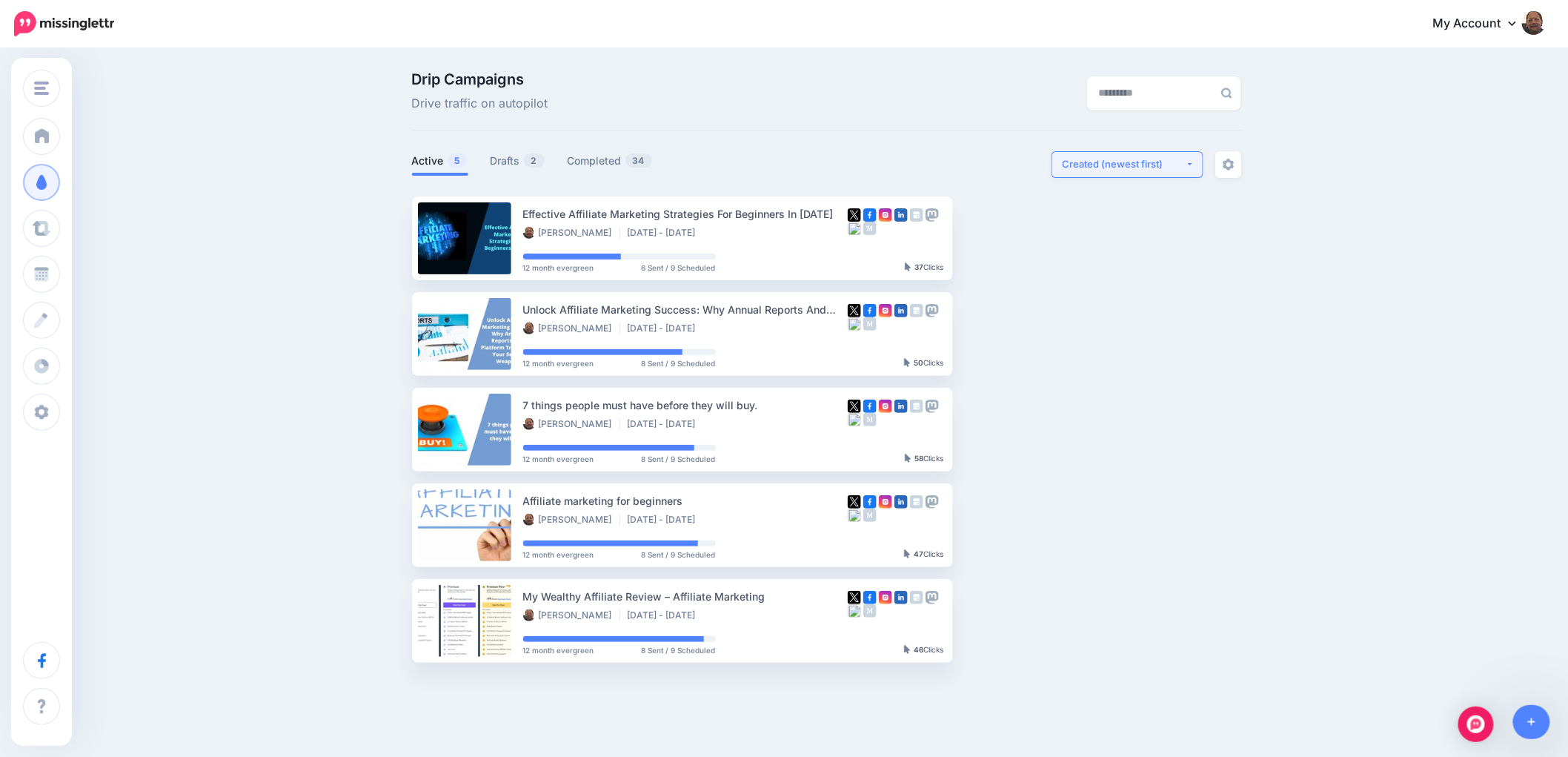
click at [1193, 167] on button "Created (newest first)" at bounding box center [1127, 165] width 152 height 26
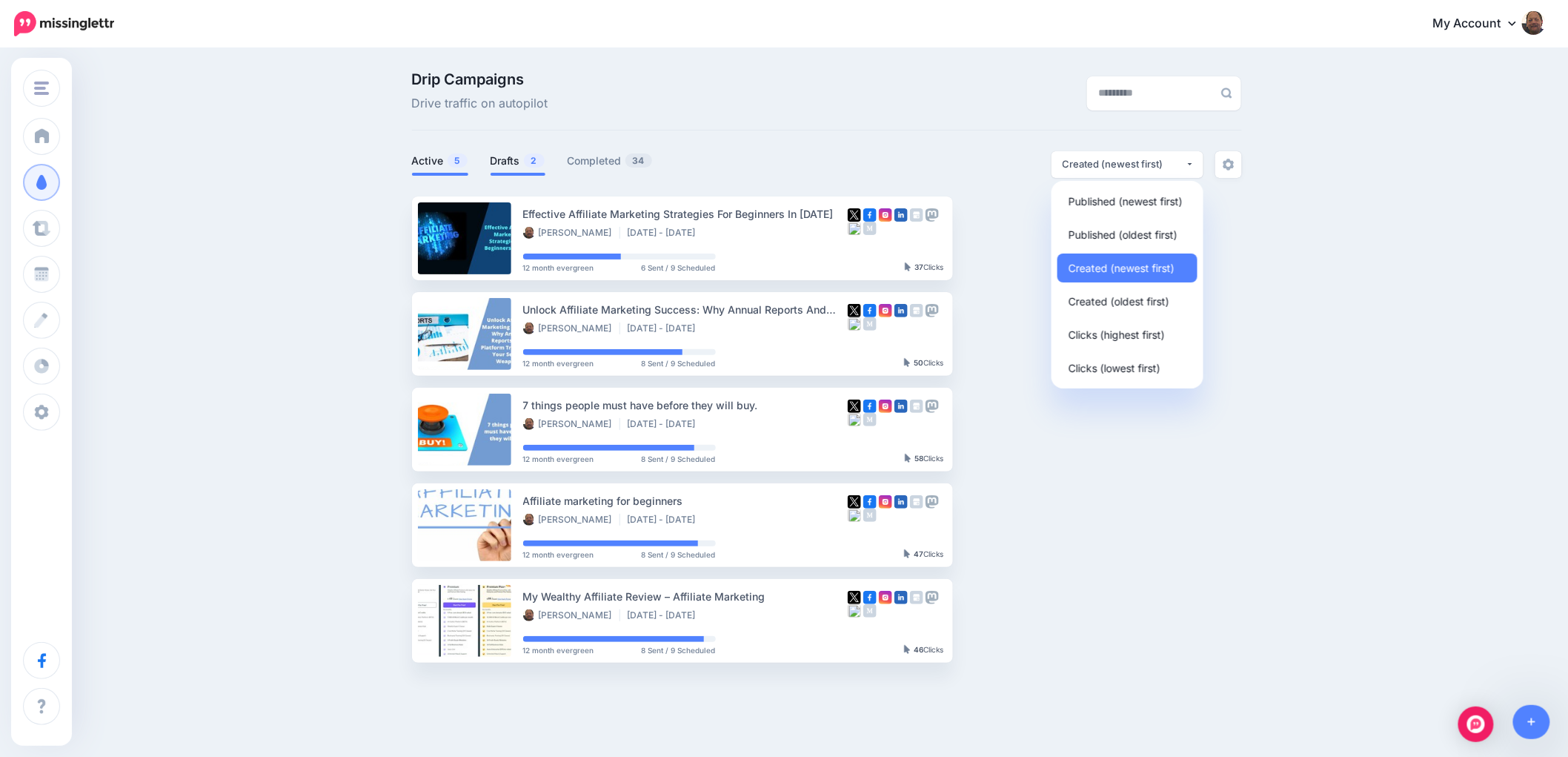
click at [500, 165] on link "Drafts 2" at bounding box center [518, 161] width 55 height 18
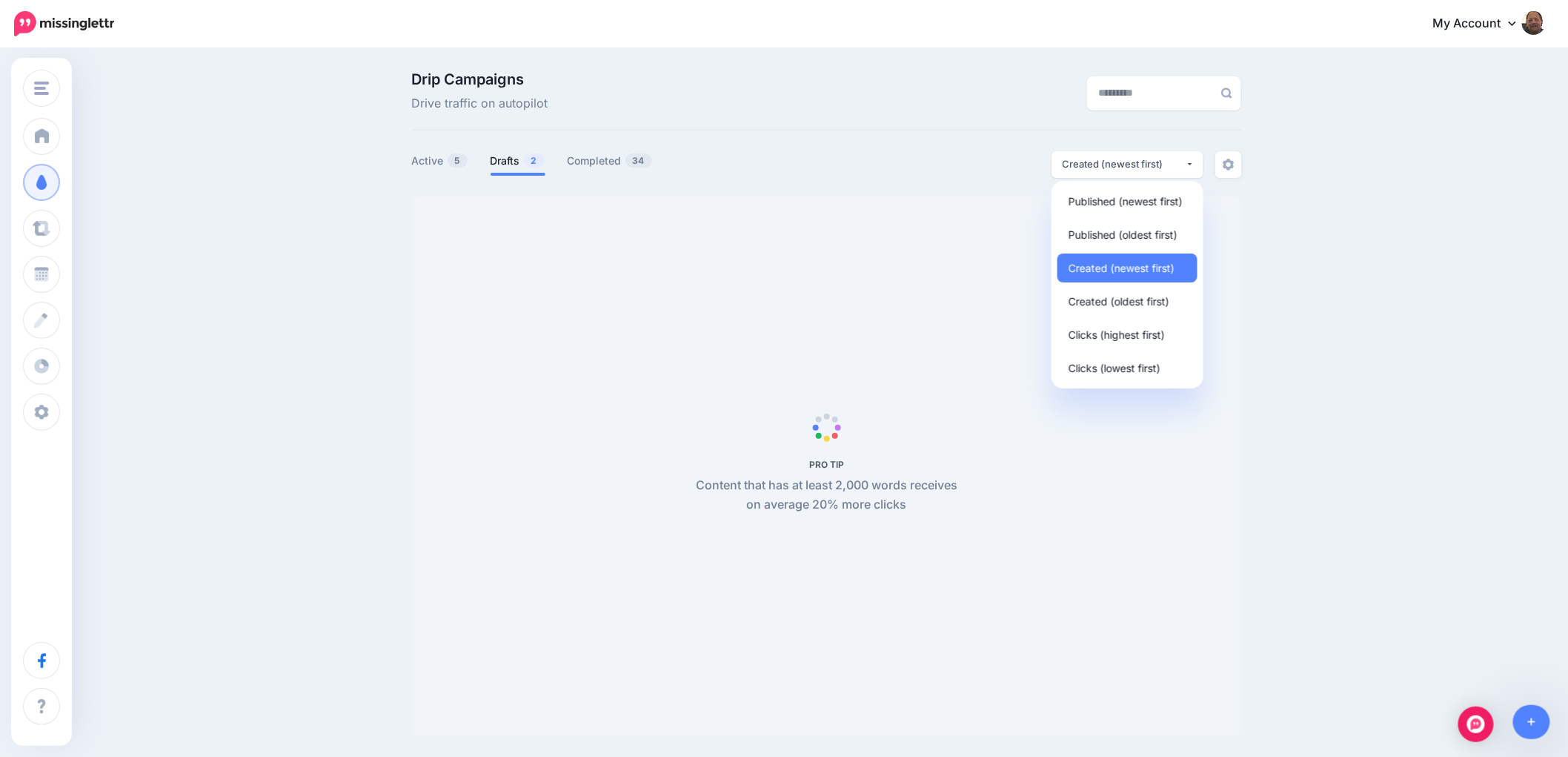
click at [500, 165] on link "Drafts 2" at bounding box center [518, 161] width 55 height 18
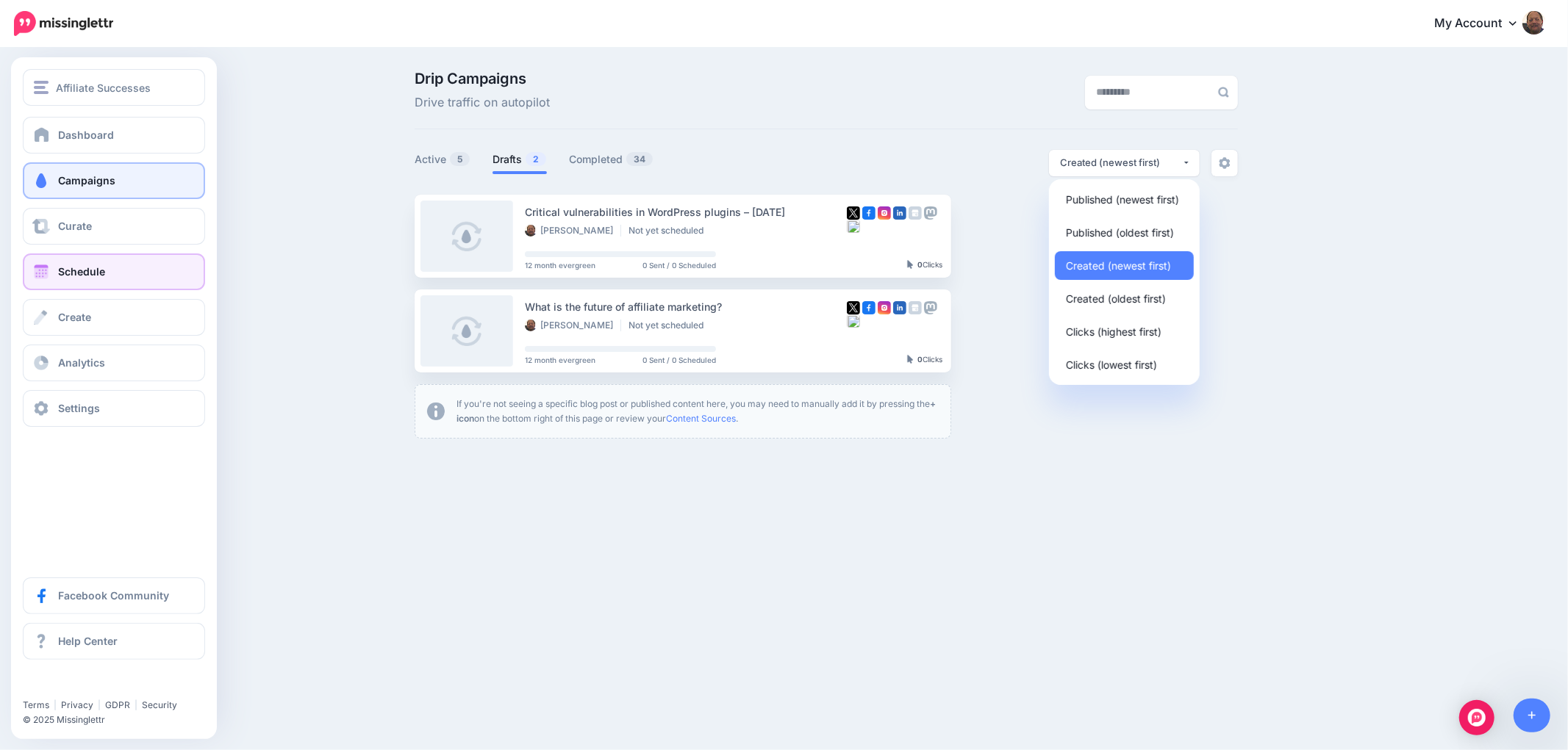
click at [90, 267] on span "Schedule" at bounding box center [82, 271] width 47 height 12
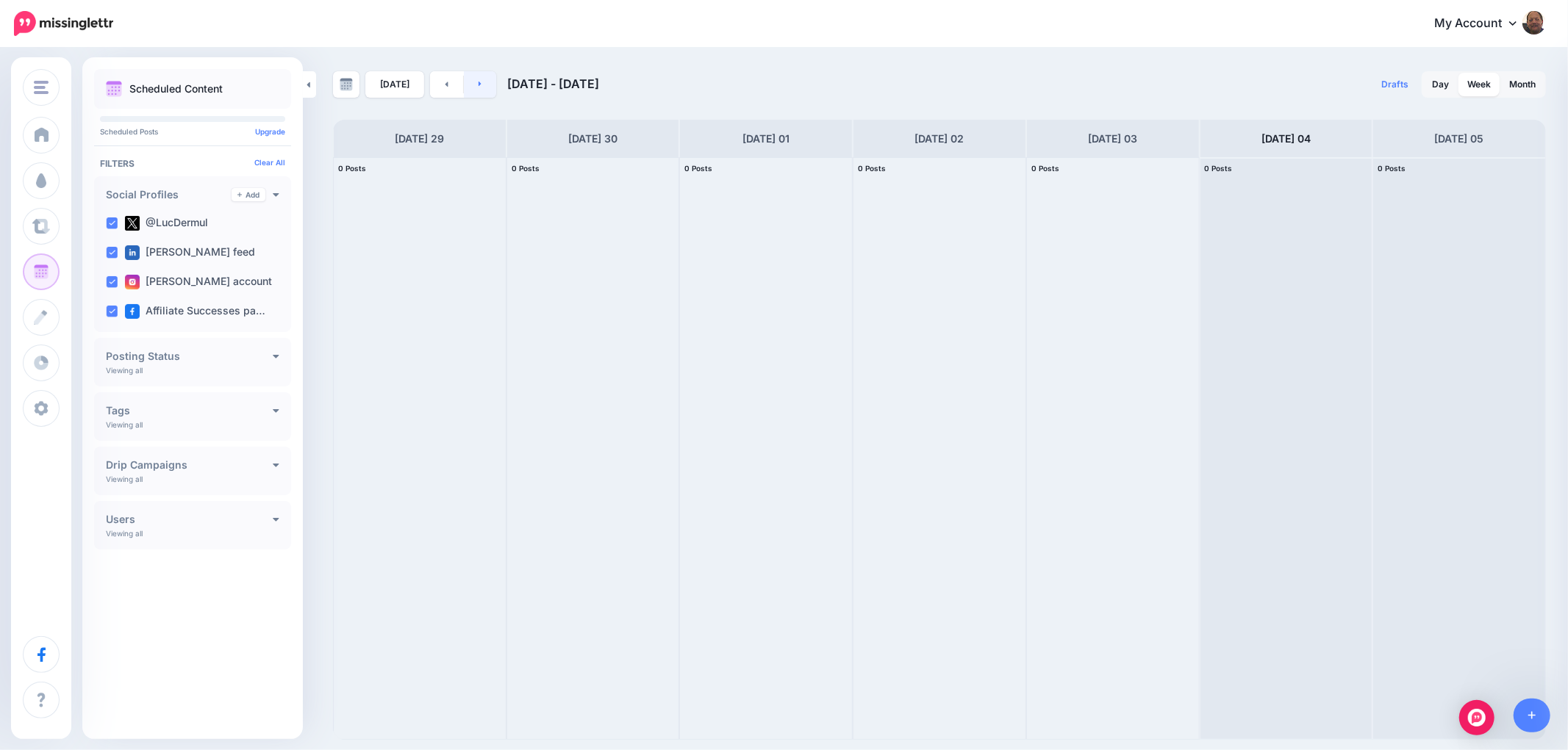
click at [473, 88] on link at bounding box center [480, 84] width 33 height 26
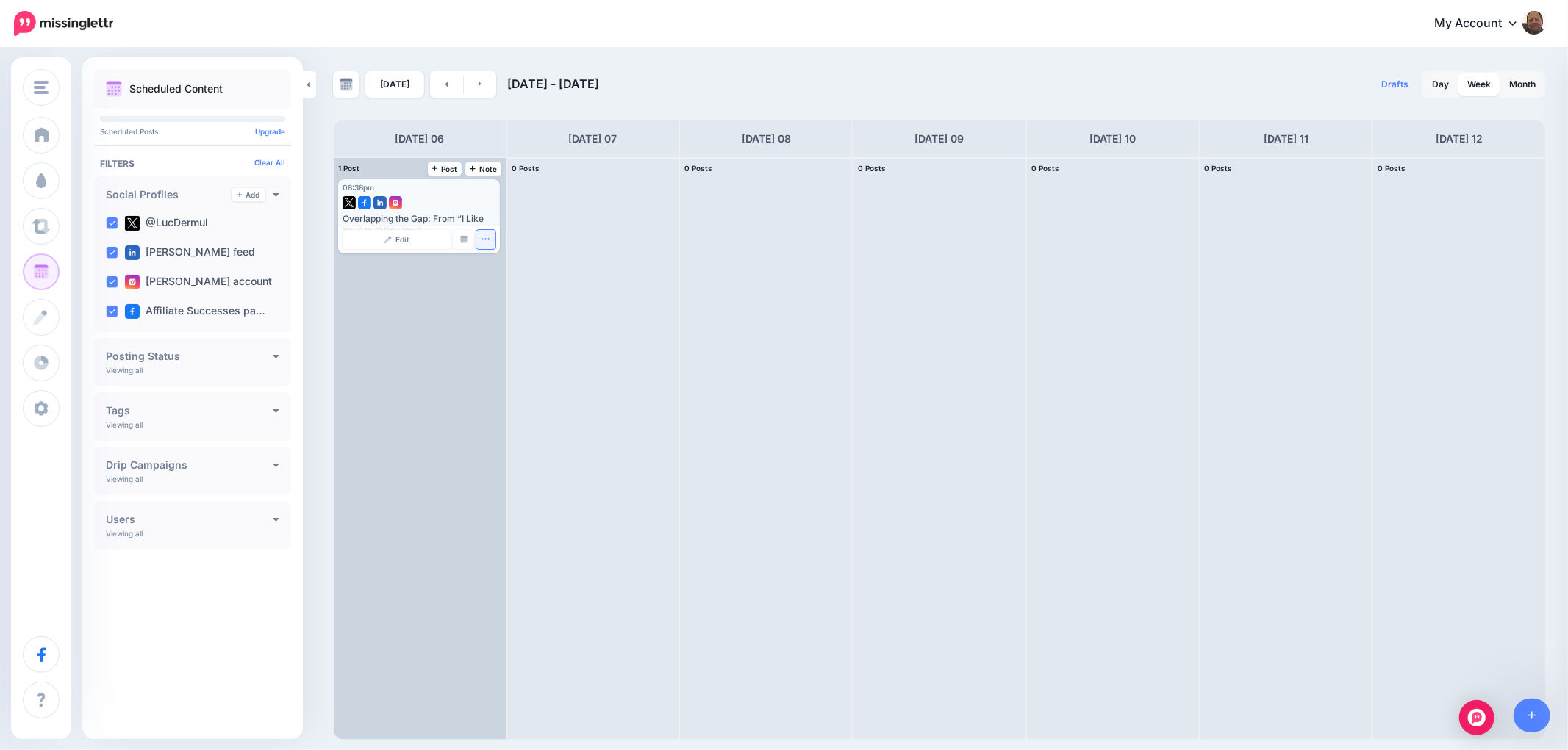
click at [492, 243] on button "button" at bounding box center [486, 239] width 19 height 19
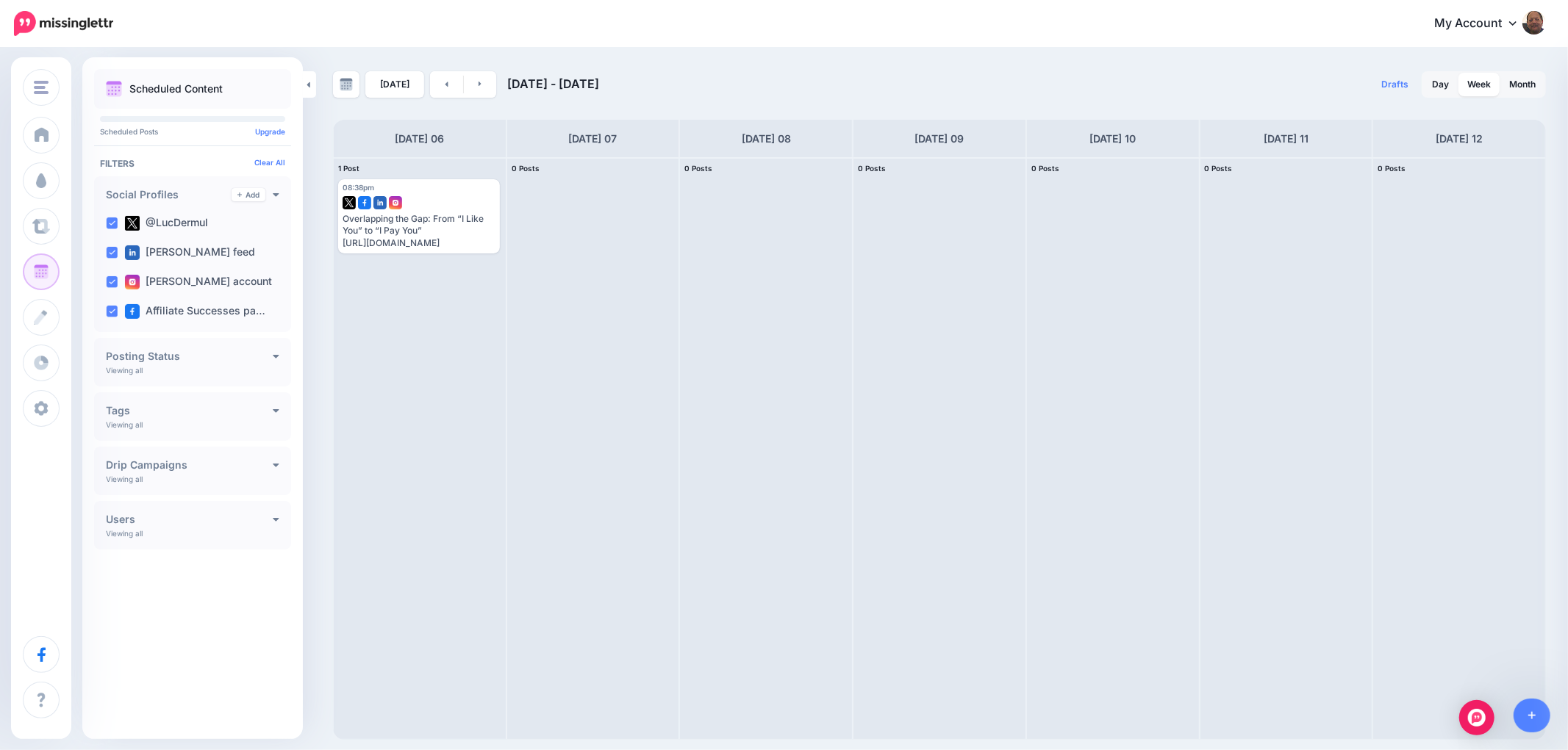
click at [121, 85] on img at bounding box center [113, 88] width 16 height 16
click at [151, 86] on p "Scheduled Content" at bounding box center [176, 88] width 94 height 10
click at [265, 467] on h4 "Drip Campaigns" at bounding box center [189, 465] width 167 height 10
click at [244, 467] on link "Create" at bounding box center [243, 465] width 44 height 13
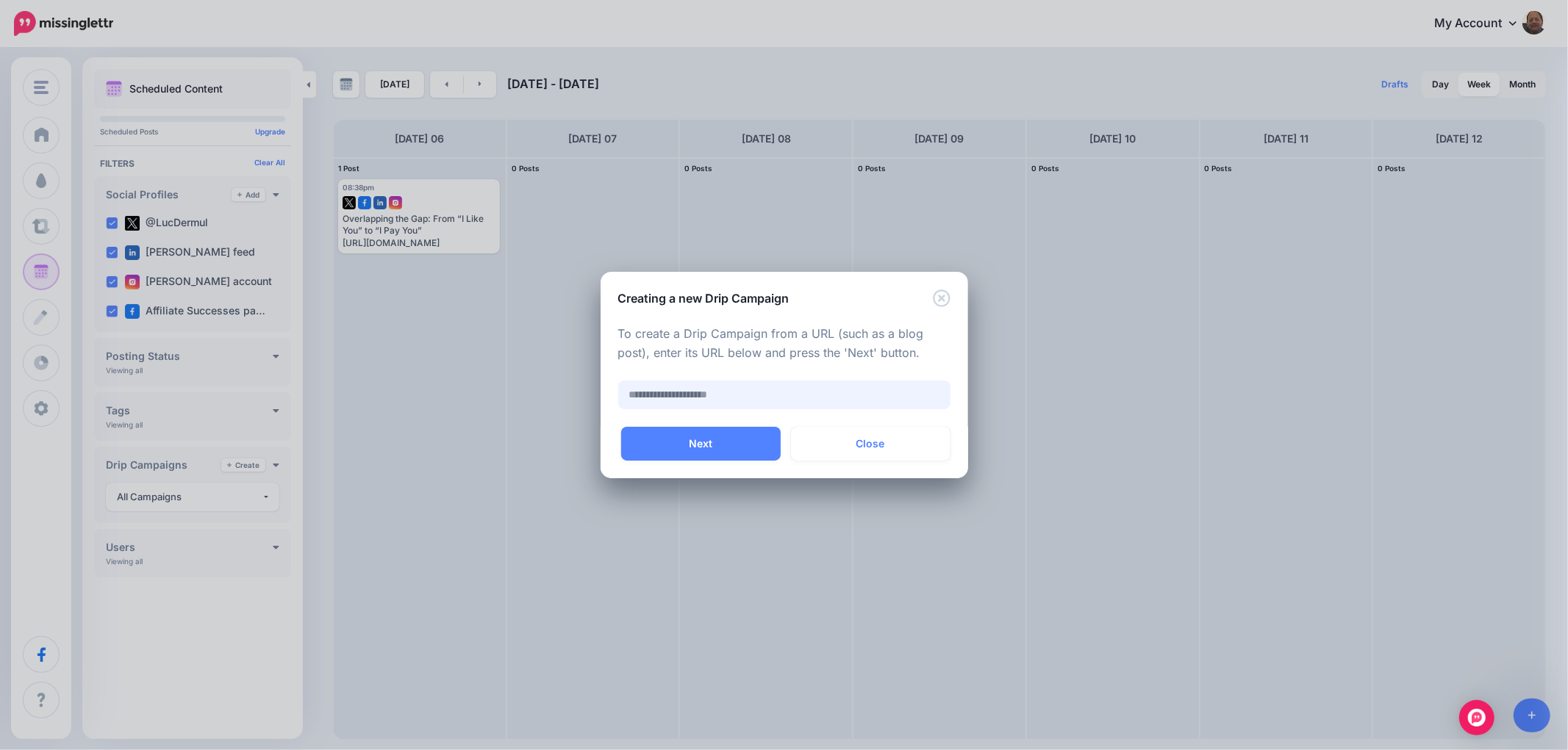
paste input "**********"
type input "**********"
click at [695, 441] on button "Next" at bounding box center [701, 443] width 159 height 34
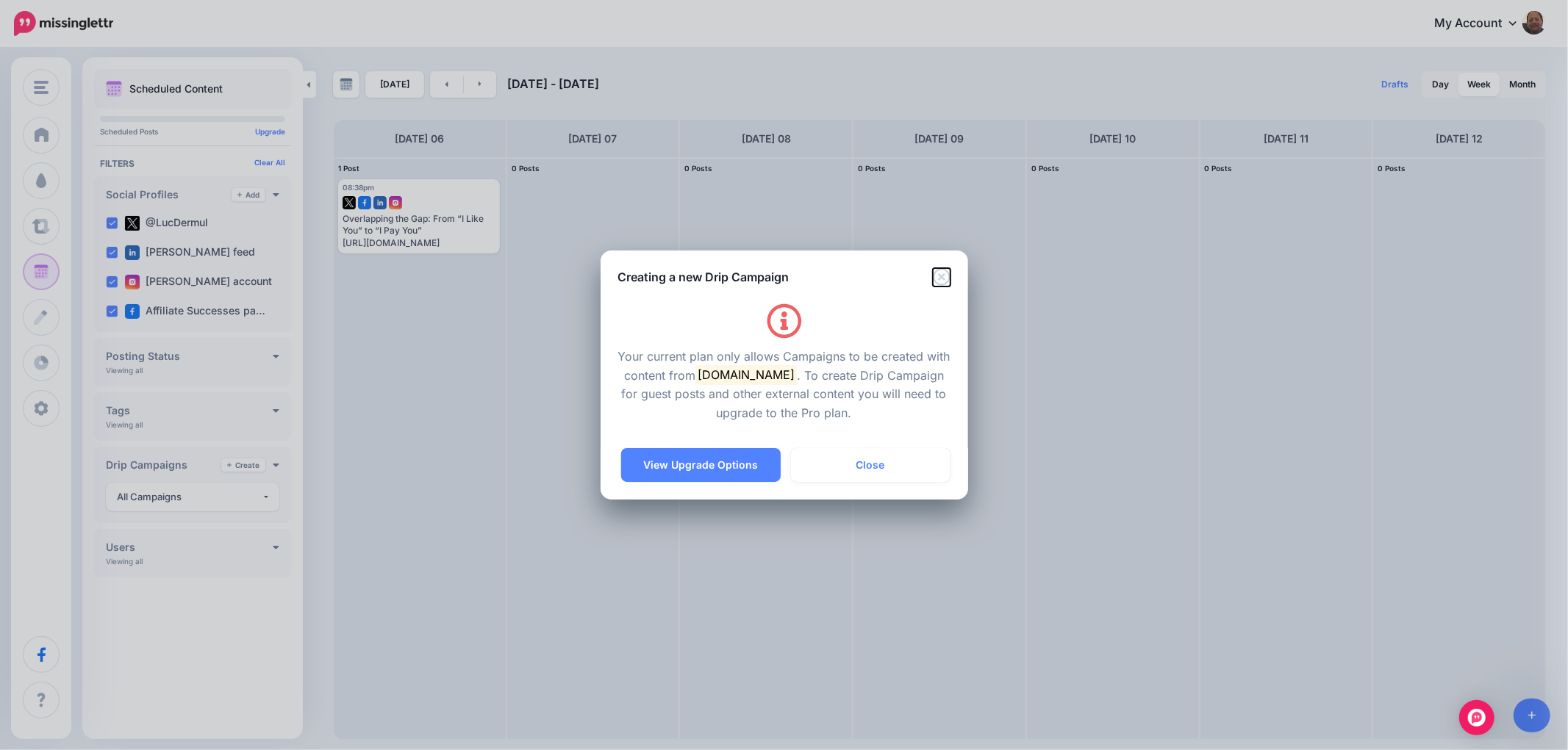
click at [936, 281] on icon "Close" at bounding box center [942, 277] width 17 height 17
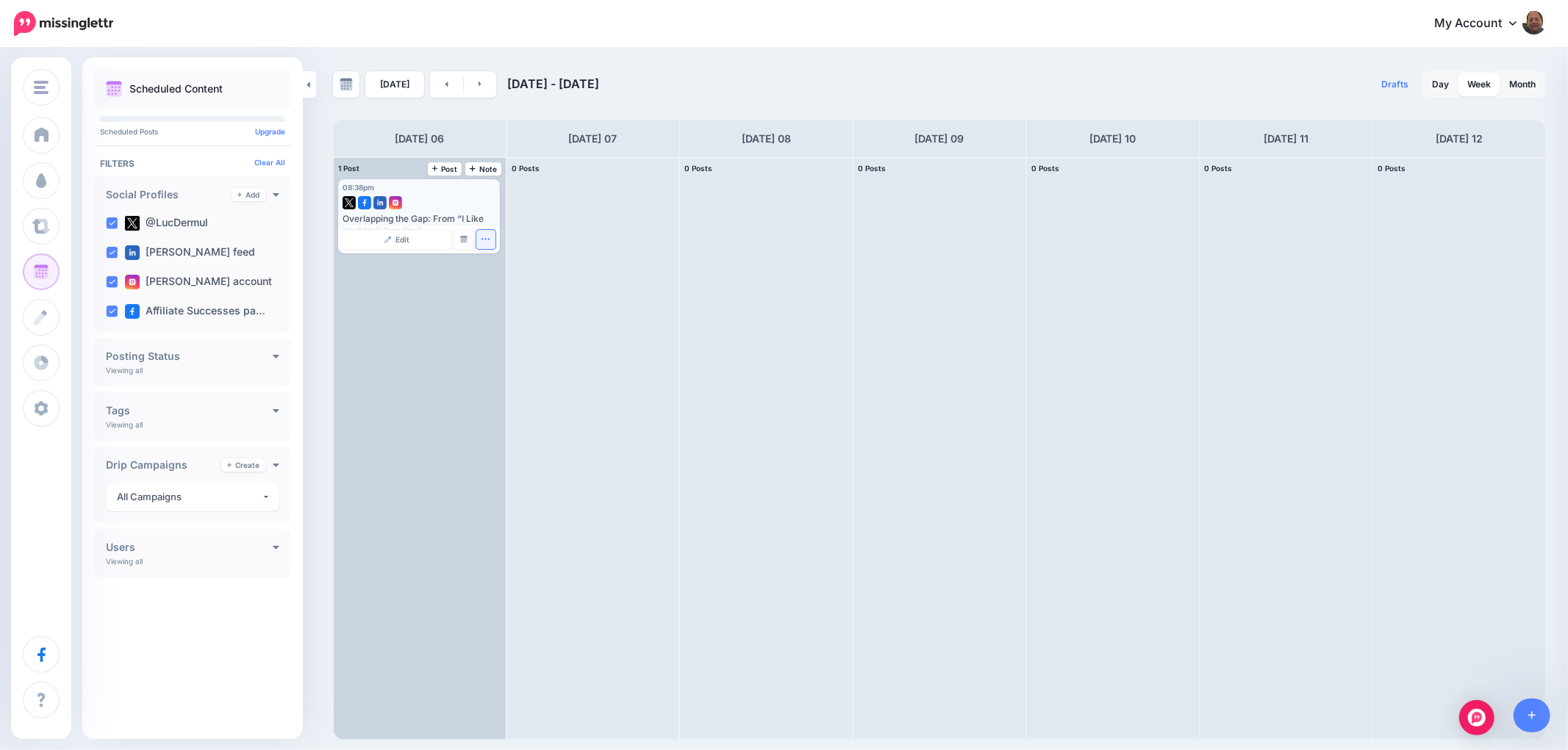
click at [478, 240] on button "button" at bounding box center [486, 239] width 19 height 19
